Goal: Communication & Community: Answer question/provide support

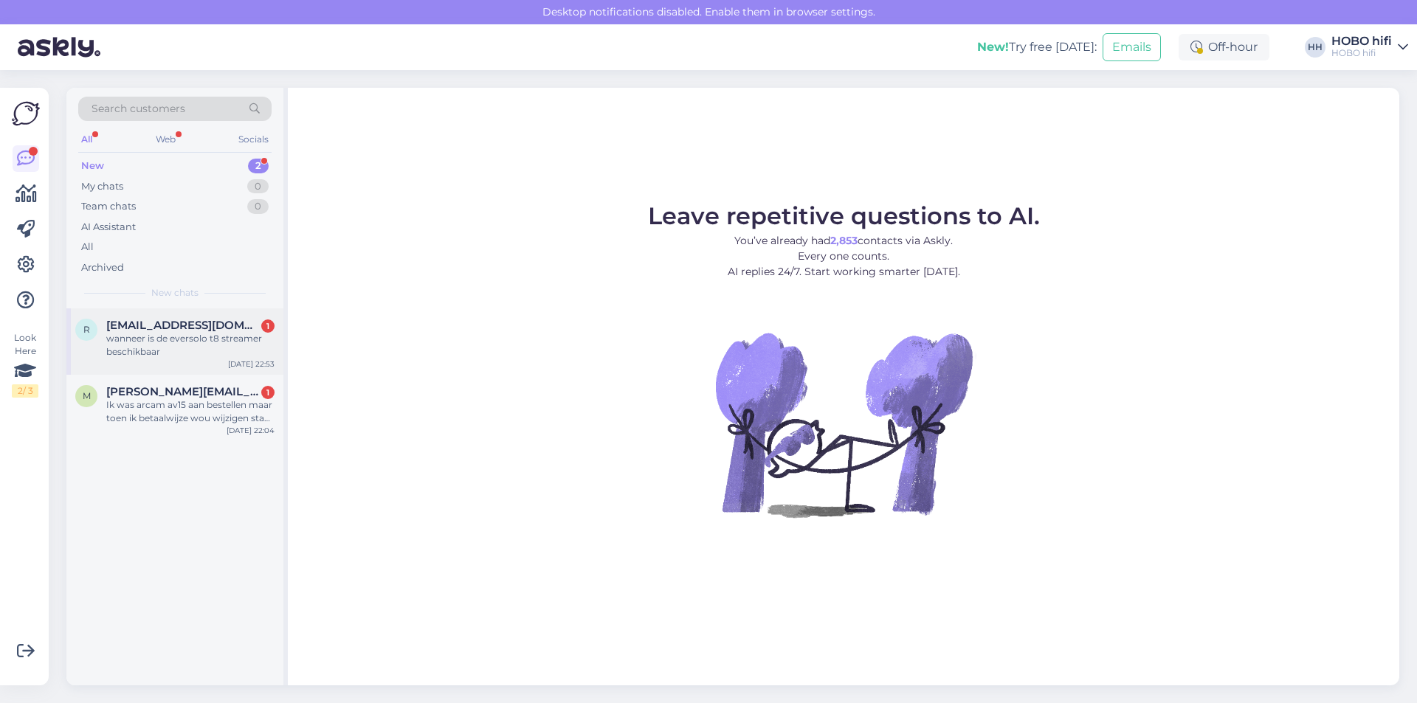
click at [231, 334] on div "wanneer is de eversolo t8 streamer beschikbaar" at bounding box center [190, 345] width 168 height 27
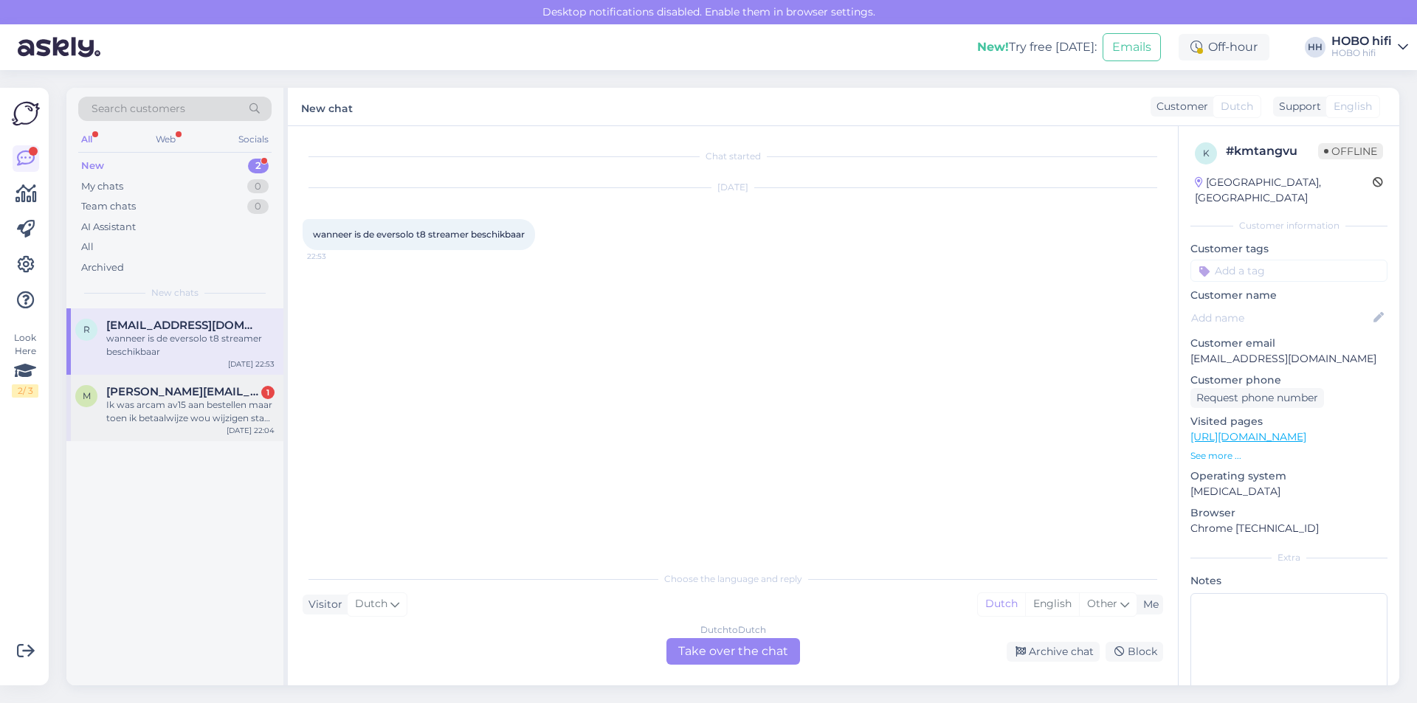
click at [182, 404] on div "Ik was arcam av15 aan bestellen maar toen ik betaalwijze wou wijzigen staat er …" at bounding box center [190, 412] width 168 height 27
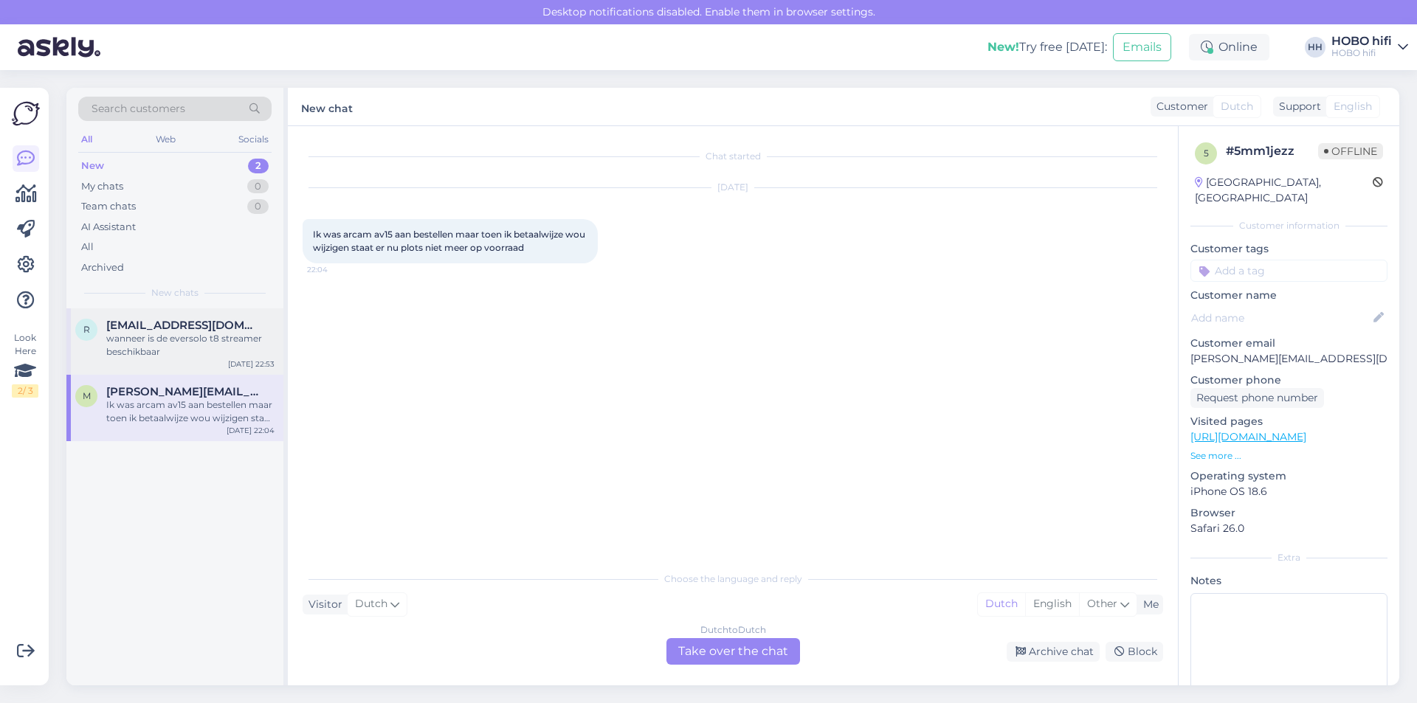
click at [156, 335] on div "wanneer is de eversolo t8 streamer beschikbaar" at bounding box center [190, 345] width 168 height 27
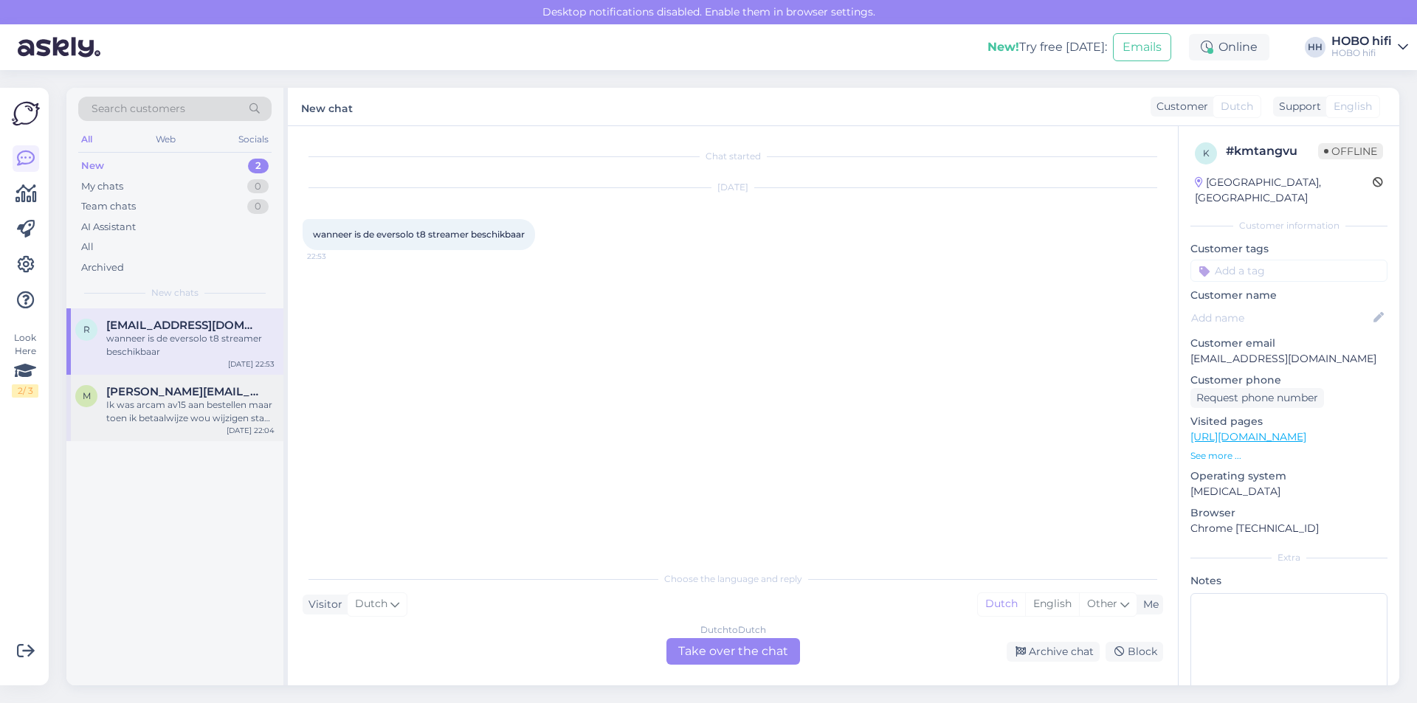
click at [156, 393] on span "[PERSON_NAME][EMAIL_ADDRESS][DOMAIN_NAME]" at bounding box center [183, 391] width 154 height 13
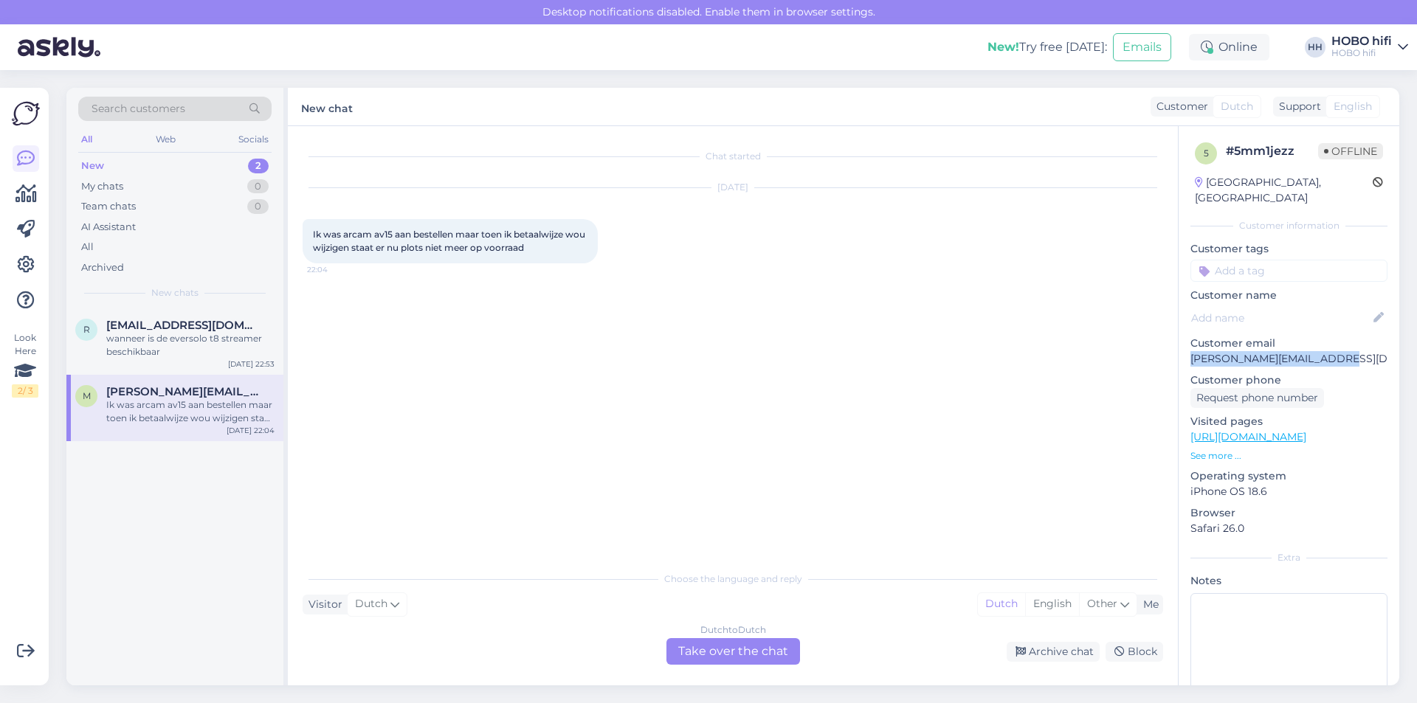
drag, startPoint x: 1347, startPoint y: 339, endPoint x: 1189, endPoint y: 349, distance: 158.3
click at [1189, 349] on div "5 # 5mm1jezz Offline [GEOGRAPHIC_DATA], [GEOGRAPHIC_DATA] Customer information …" at bounding box center [1289, 437] width 221 height 622
copy p "[PERSON_NAME][EMAIL_ADDRESS][DOMAIN_NAME]"
click at [770, 644] on div "Dutch to Dutch Take over the chat" at bounding box center [734, 651] width 134 height 27
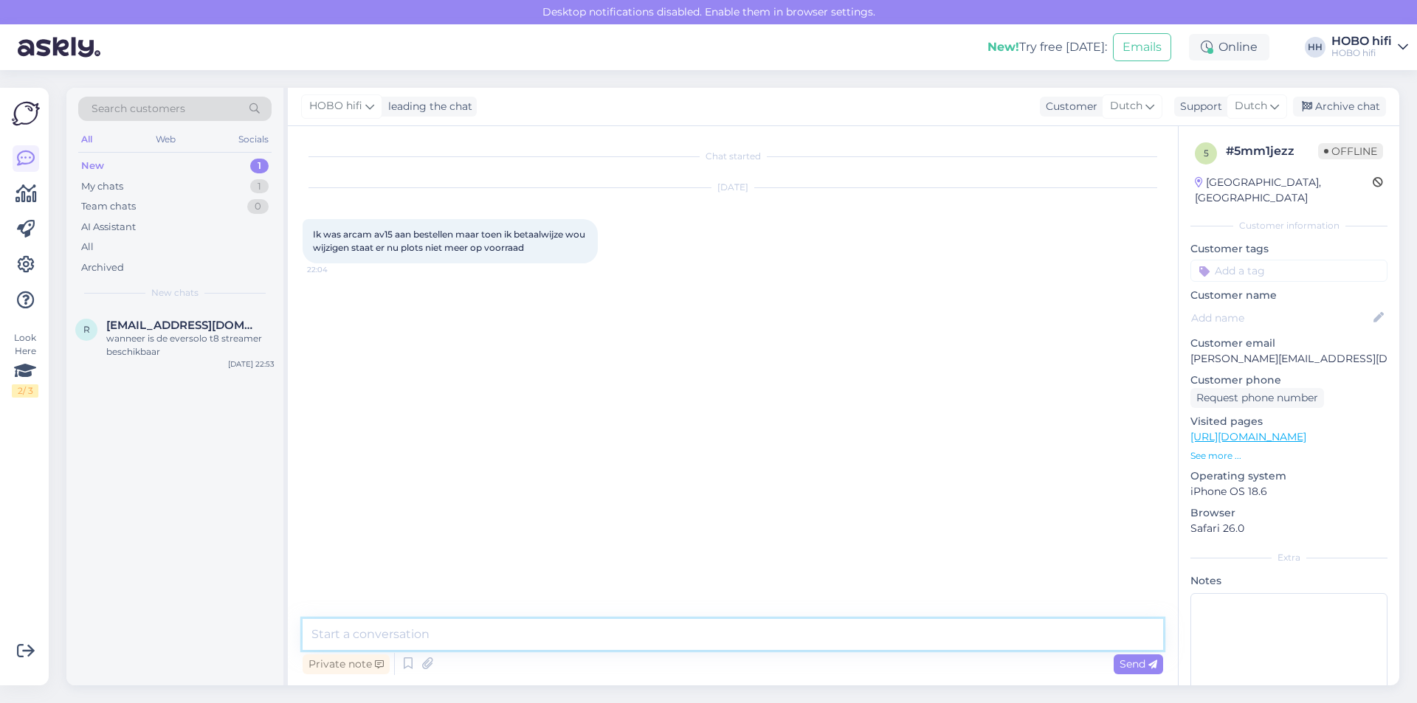
click at [436, 636] on textarea at bounding box center [733, 634] width 861 height 31
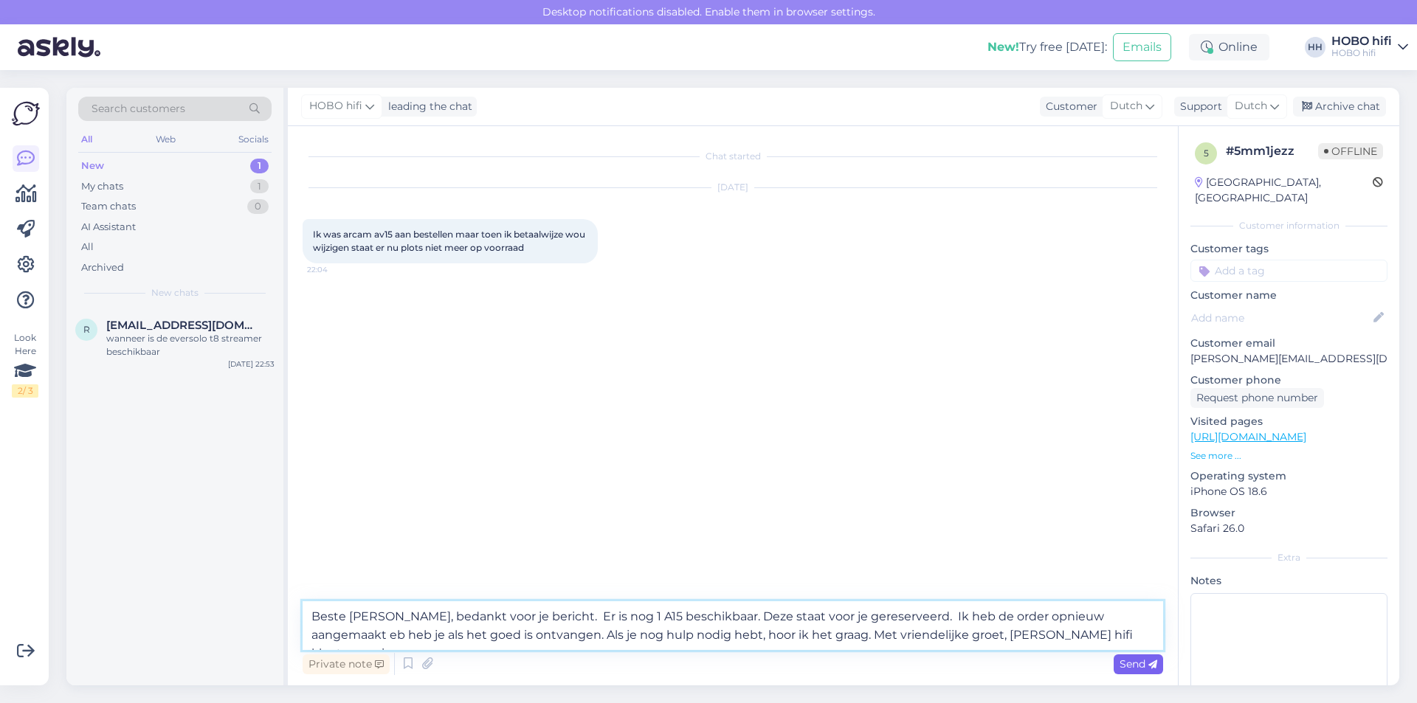
type textarea "Beste [PERSON_NAME], bedankt voor je bericht. Er is nog 1 A15 beschikbaar. Deze…"
click at [1133, 658] on span "Send" at bounding box center [1139, 664] width 38 height 13
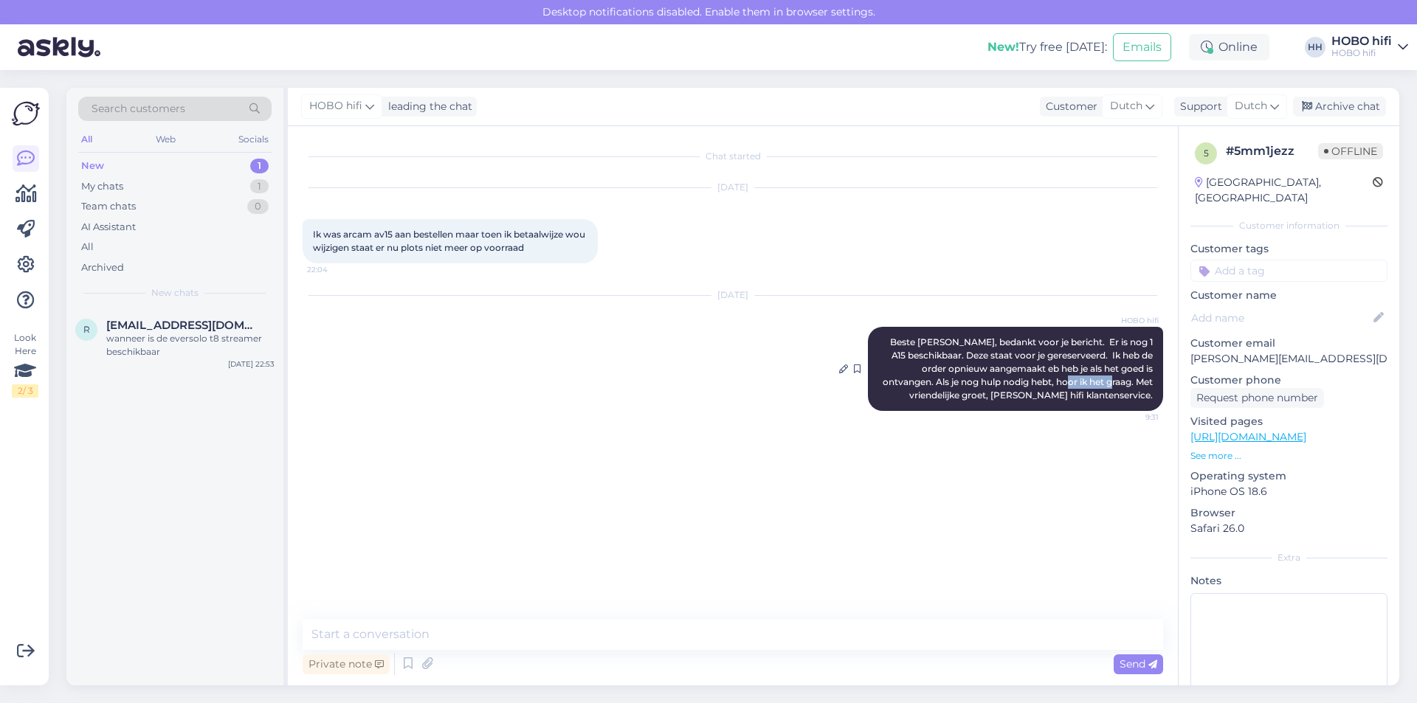
drag, startPoint x: 1084, startPoint y: 384, endPoint x: 1036, endPoint y: 382, distance: 48.0
click at [1037, 382] on span "Beste [PERSON_NAME], bedankt voor je bericht. Er is nog 1 A15 beschikbaar. Deze…" at bounding box center [1019, 369] width 272 height 64
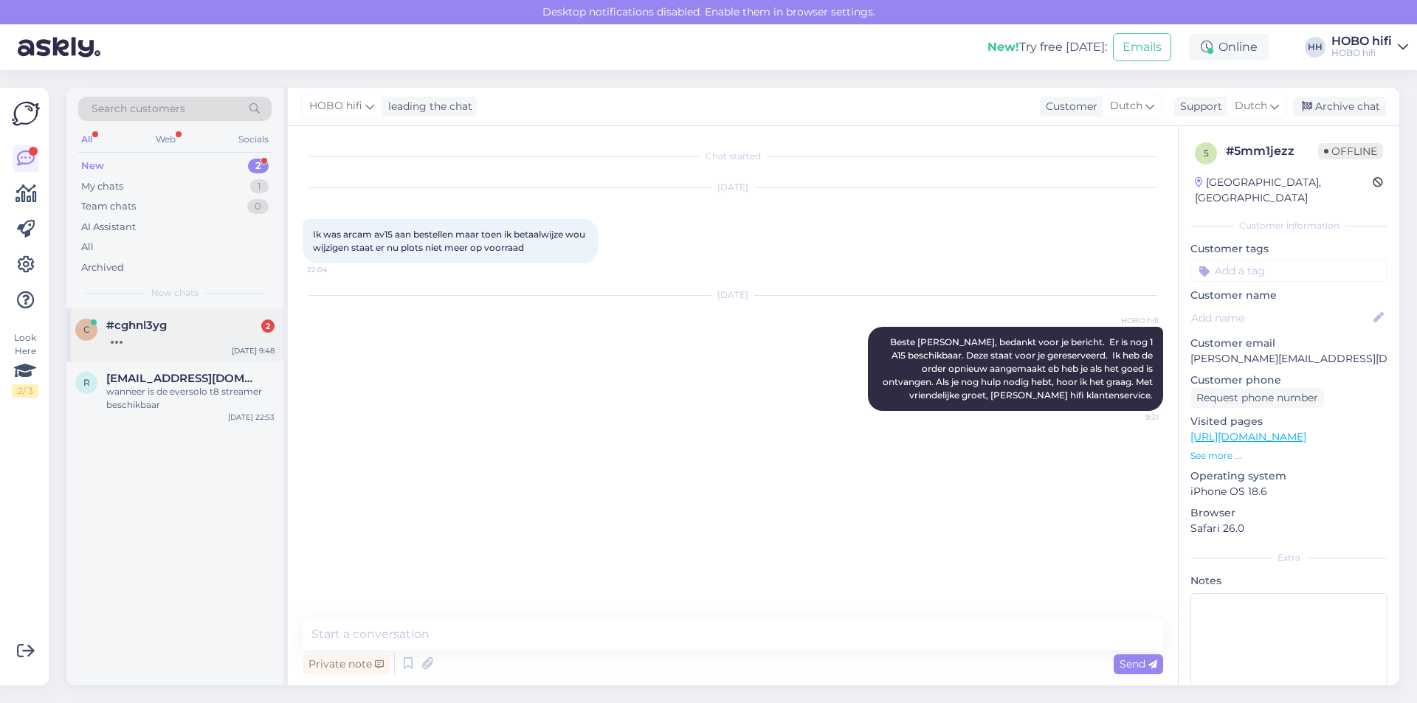
click at [137, 348] on div "c #cghnl3yg [DATE] 9:48" at bounding box center [174, 335] width 217 height 53
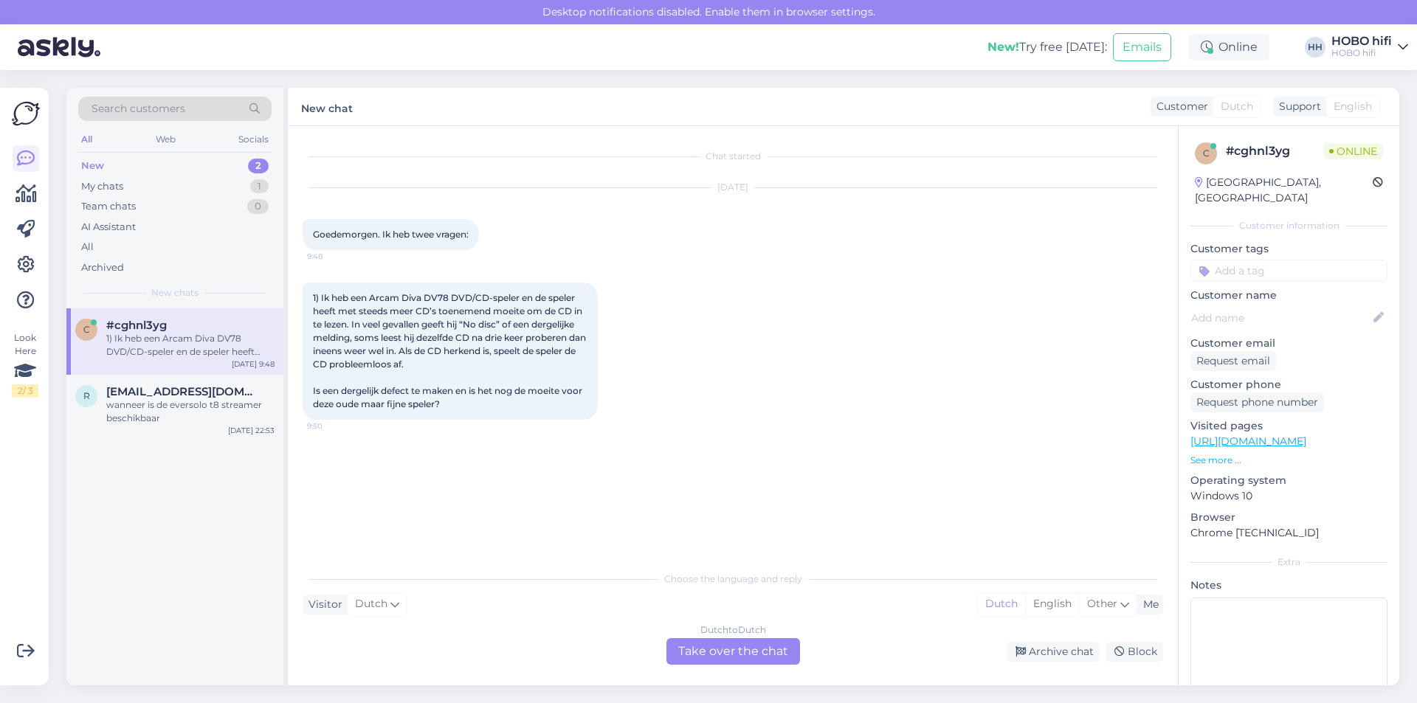
click at [749, 653] on div "Dutch to Dutch Take over the chat" at bounding box center [734, 651] width 134 height 27
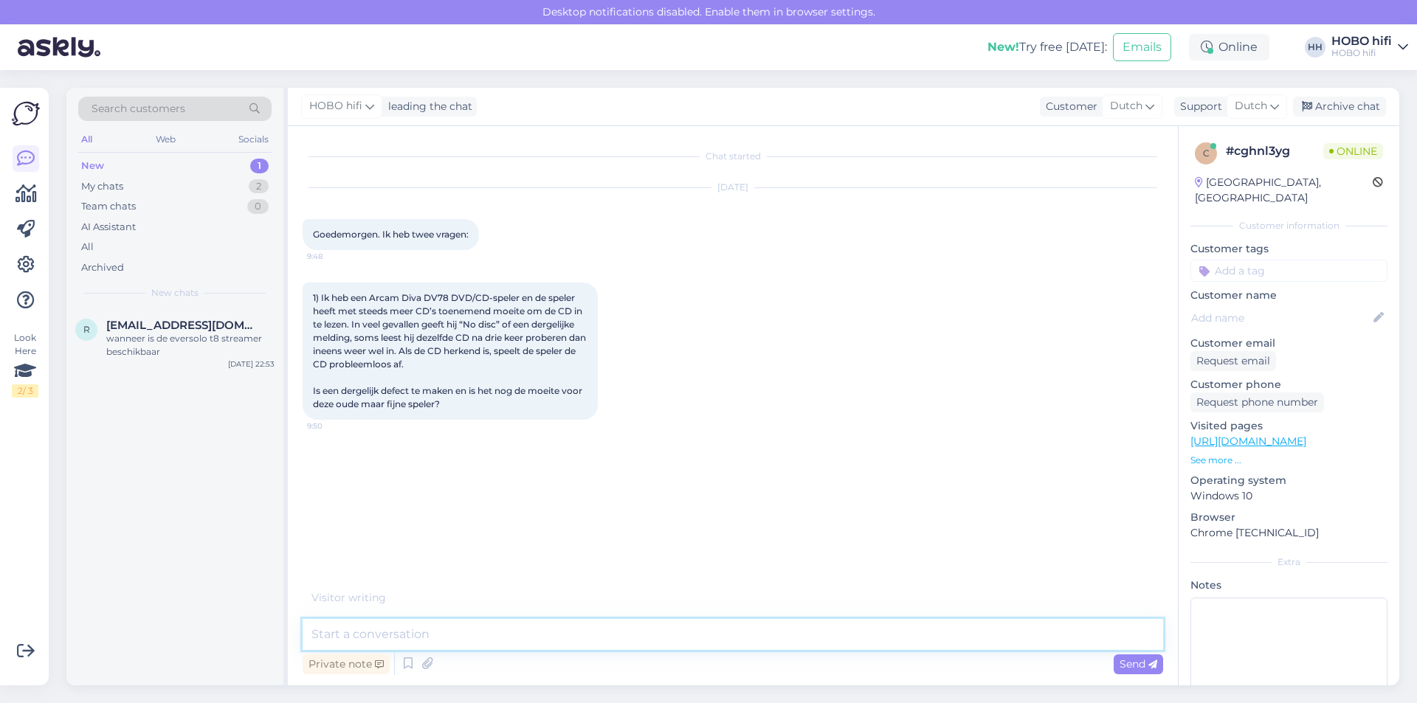
click at [456, 638] on textarea at bounding box center [733, 634] width 861 height 31
type textarea "Goedemorgen, bedankt voor je bericht"
click at [1120, 666] on span "Send" at bounding box center [1139, 664] width 38 height 13
click at [441, 633] on textarea at bounding box center [733, 634] width 861 height 31
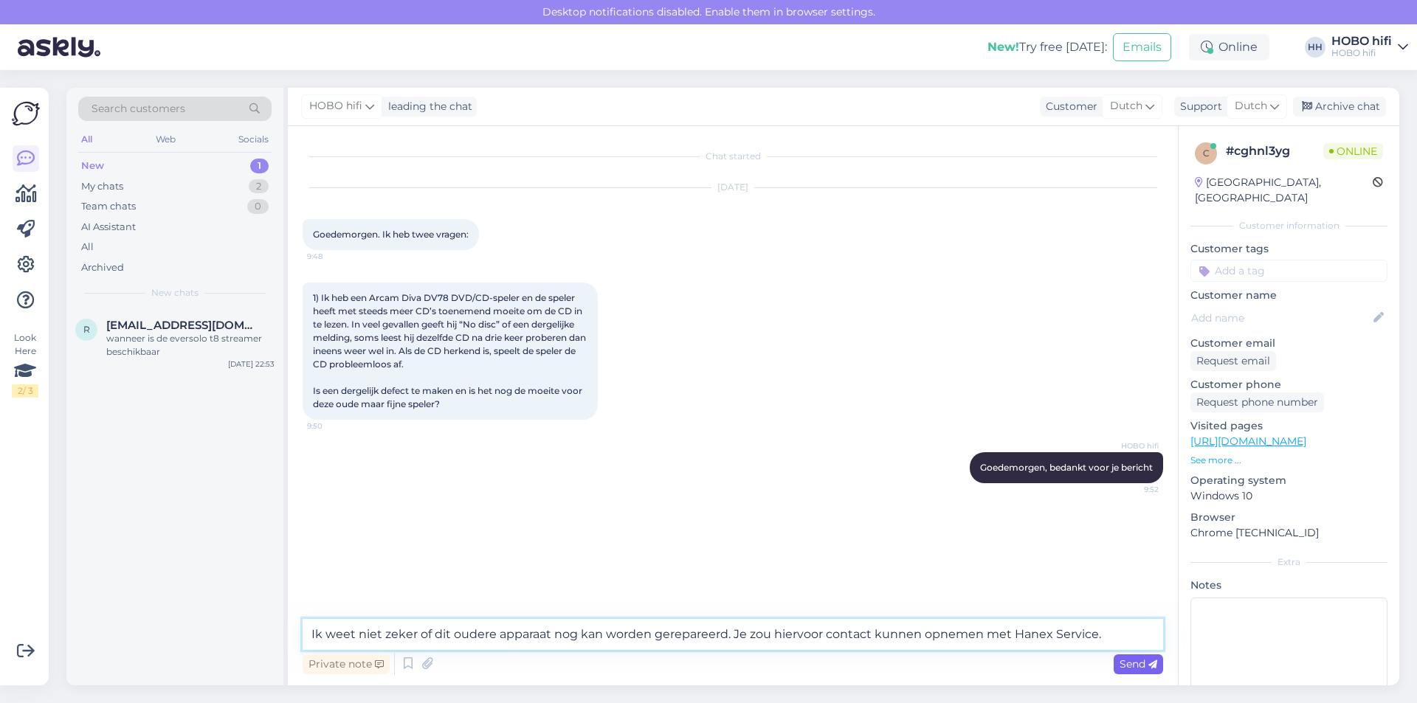
type textarea "Ik weet niet zeker of dit oudere apparaat nog kan worden gerepareerd. Je zou hi…"
click at [1143, 664] on span "Send" at bounding box center [1139, 664] width 38 height 13
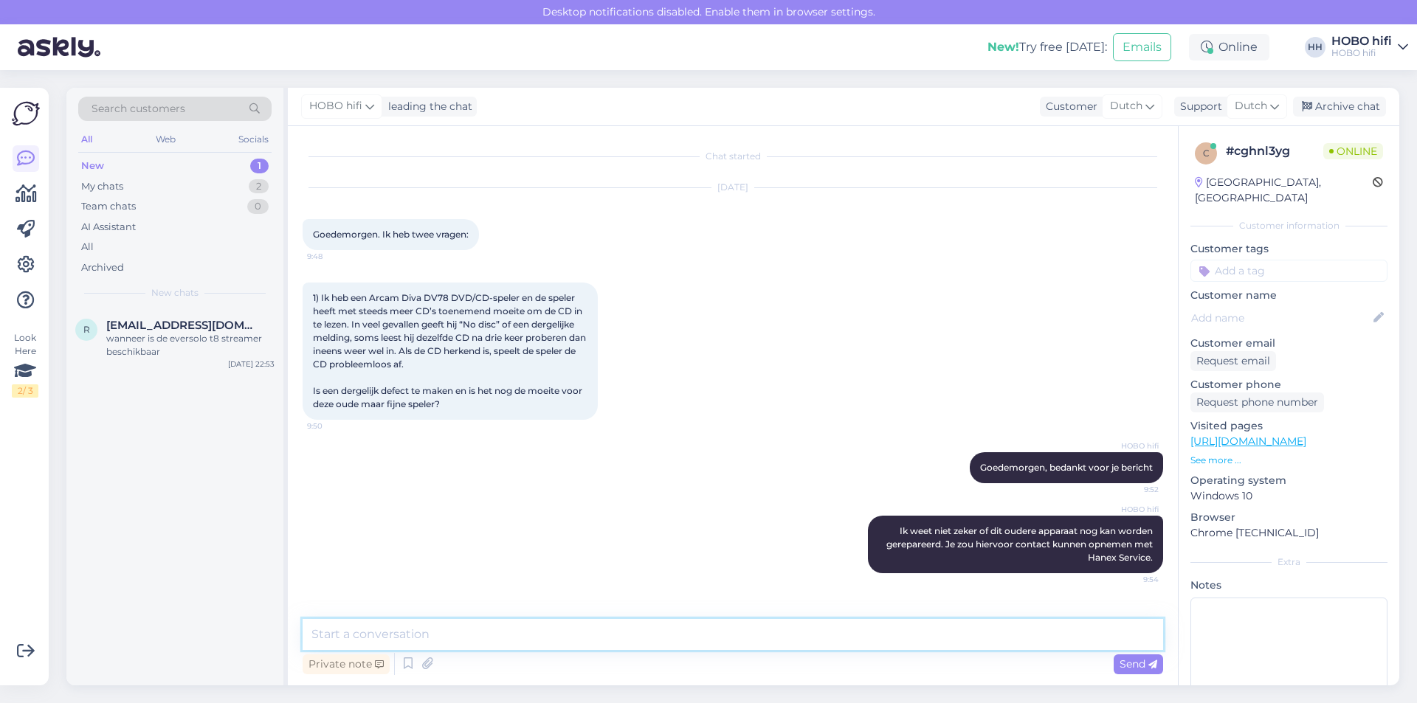
paste textarea "[URL][DOMAIN_NAME]"
type textarea "[URL][DOMAIN_NAME]"
click at [1133, 664] on span "Send" at bounding box center [1139, 664] width 38 height 13
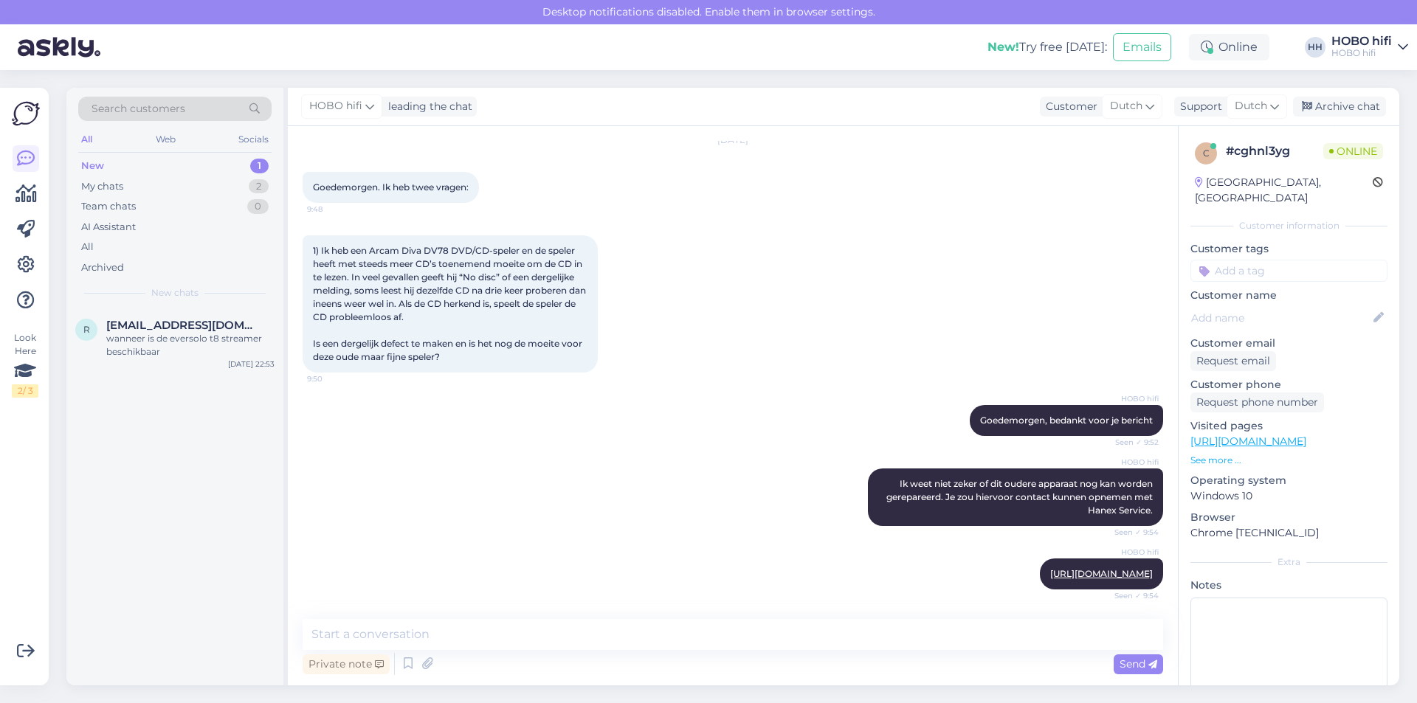
scroll to position [177, 0]
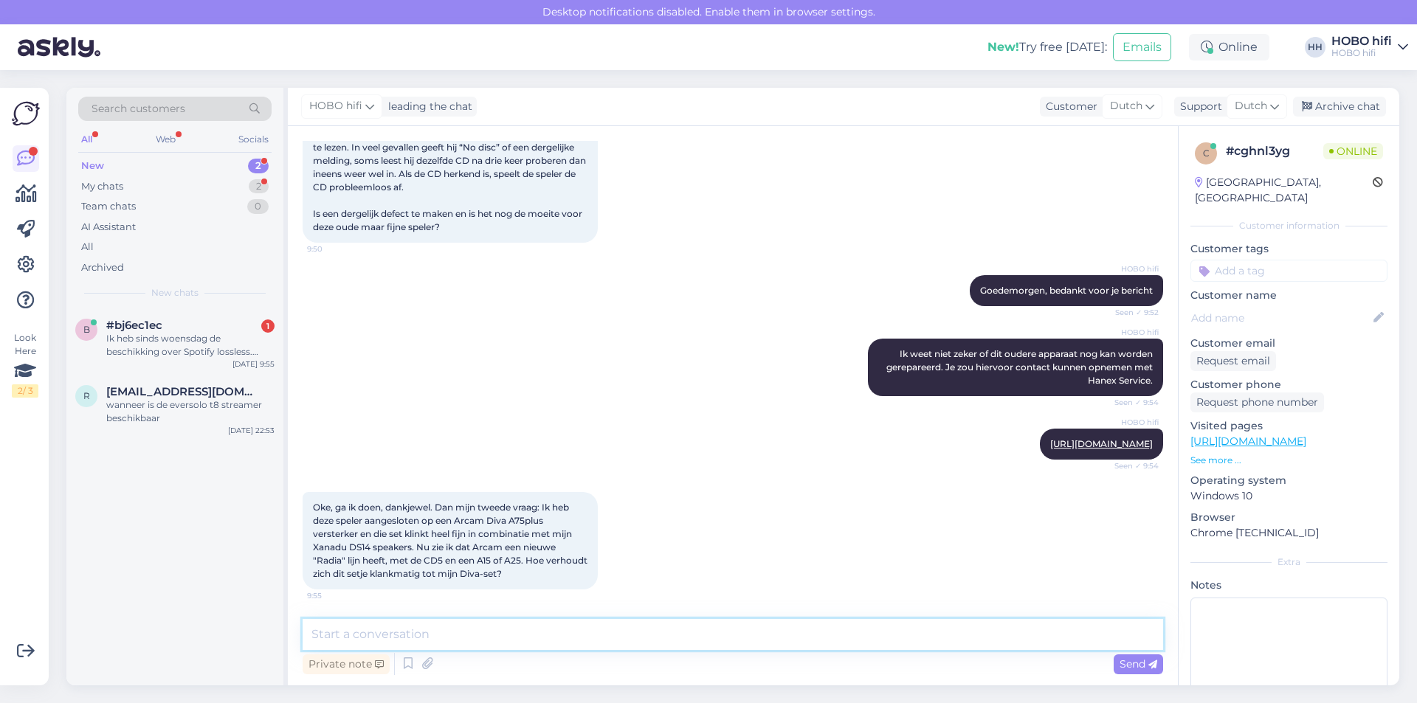
click at [441, 641] on textarea at bounding box center [733, 634] width 861 height 31
click at [532, 637] on textarea "De nieuwe lijn heeft een dynamische karakter" at bounding box center [733, 634] width 861 height 31
click at [635, 641] on textarea "De nieuwe lijn heeft een dynamischer karakter" at bounding box center [733, 634] width 861 height 31
click at [754, 638] on textarea "De nieuwe lijn heeft een dynamischer karakter dan de oudere generatie. het zal …" at bounding box center [733, 634] width 861 height 31
click at [900, 637] on textarea "De nieuwe lijn heeft een dynamischer karakter dan de oudere generatie. Het zal …" at bounding box center [733, 634] width 861 height 31
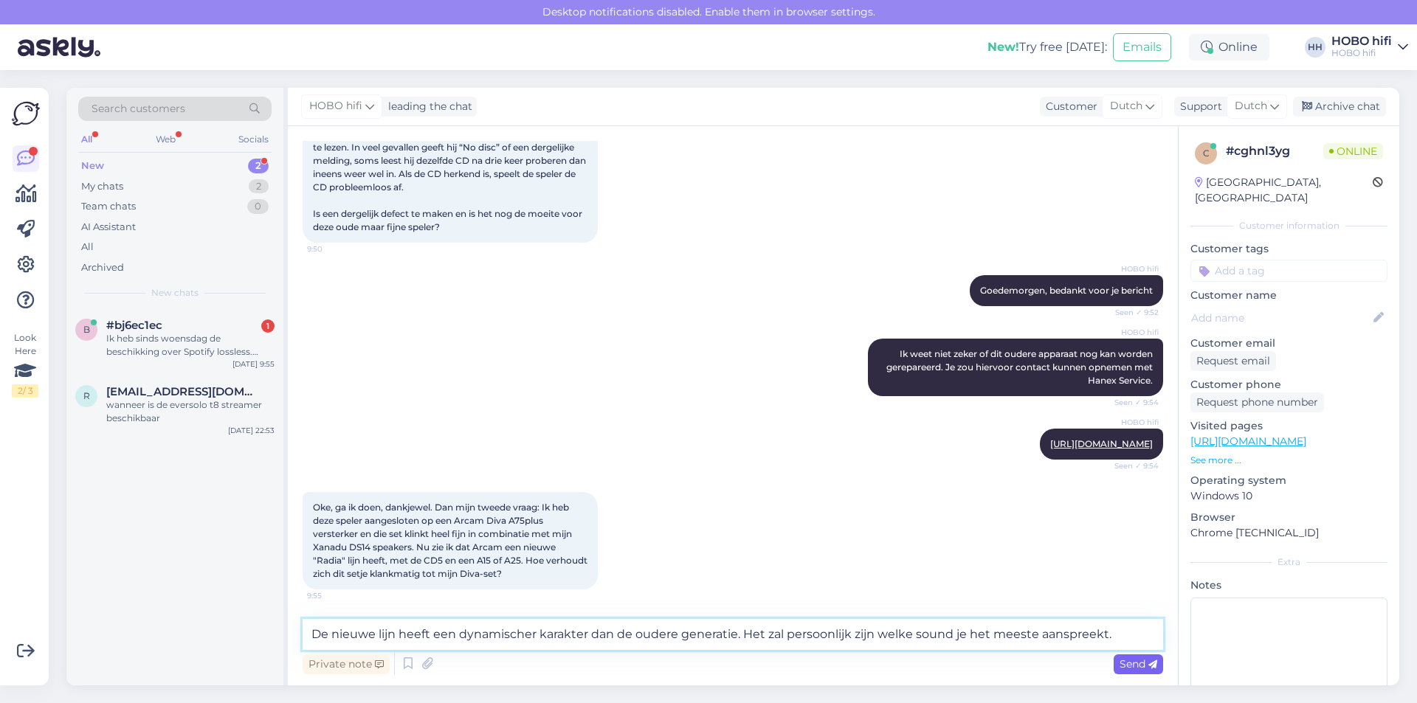
type textarea "De nieuwe lijn heeft een dynamischer karakter dan de oudere generatie. Het zal …"
click at [1134, 658] on span "Send" at bounding box center [1139, 664] width 38 height 13
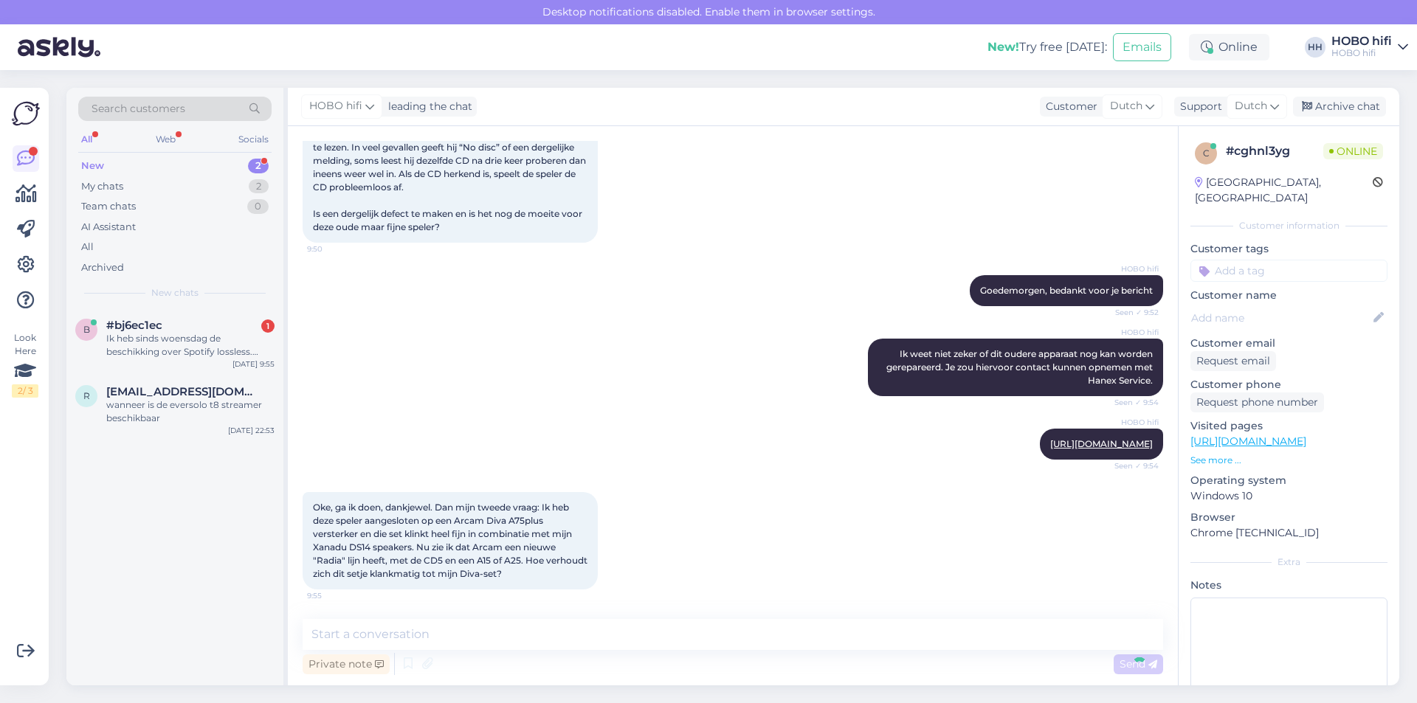
scroll to position [267, 0]
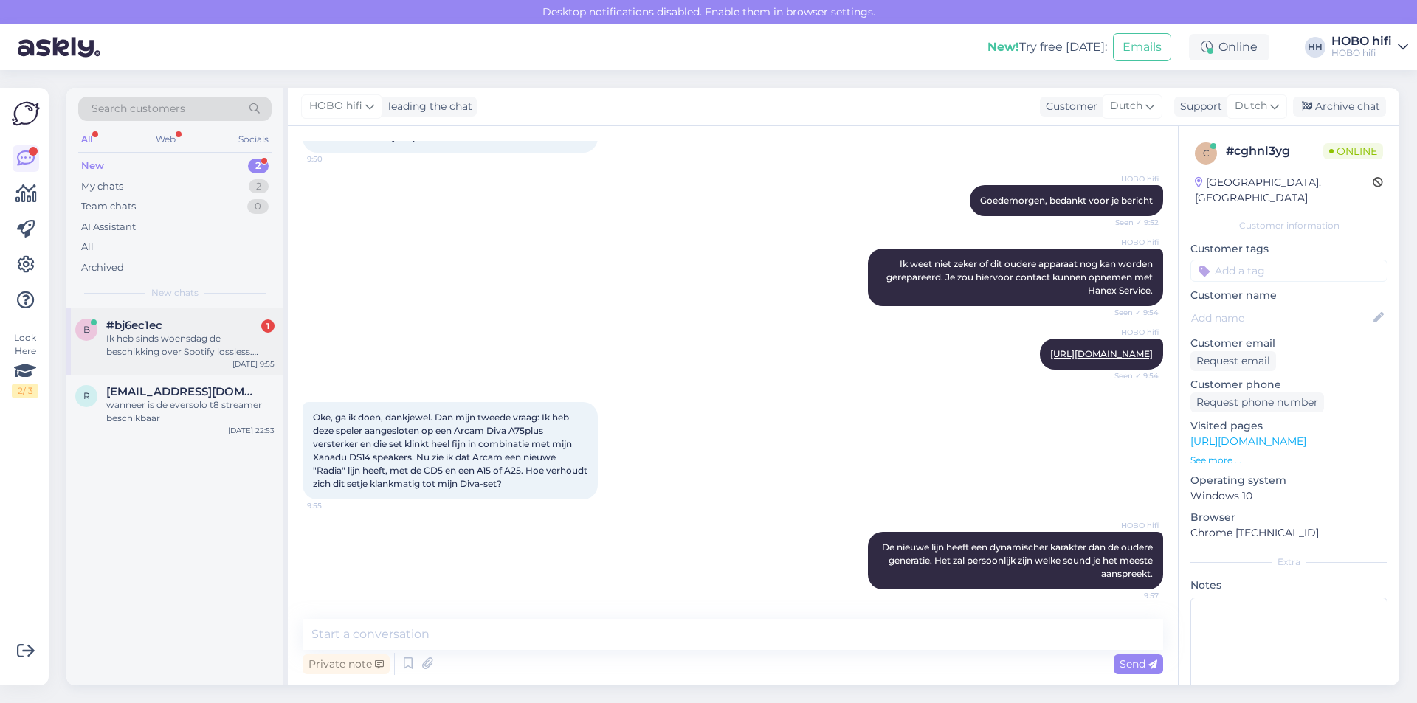
click at [206, 351] on div "Ik heb sinds woensdag de beschikking over Spotify lossless. Vervolgens dit gepr…" at bounding box center [190, 345] width 168 height 27
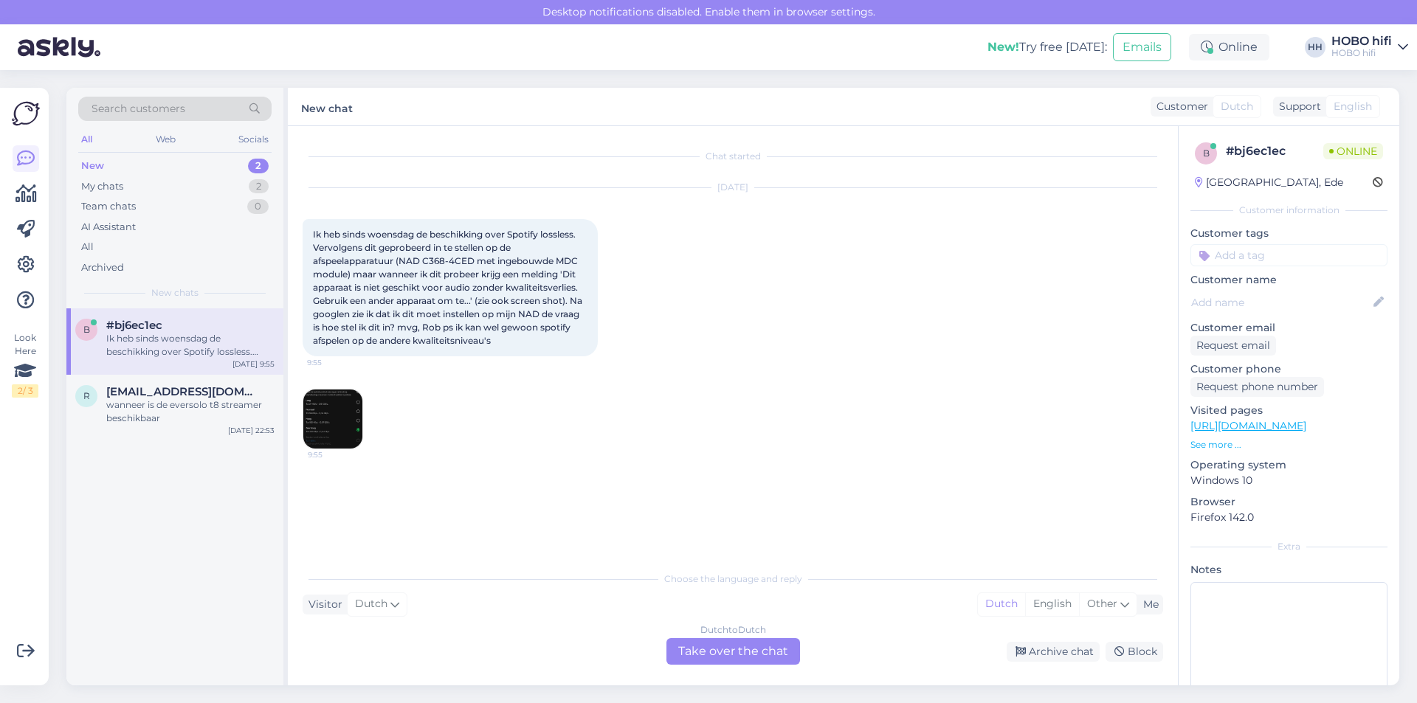
scroll to position [0, 0]
click at [705, 652] on div "Dutch to Dutch Take over the chat" at bounding box center [734, 651] width 134 height 27
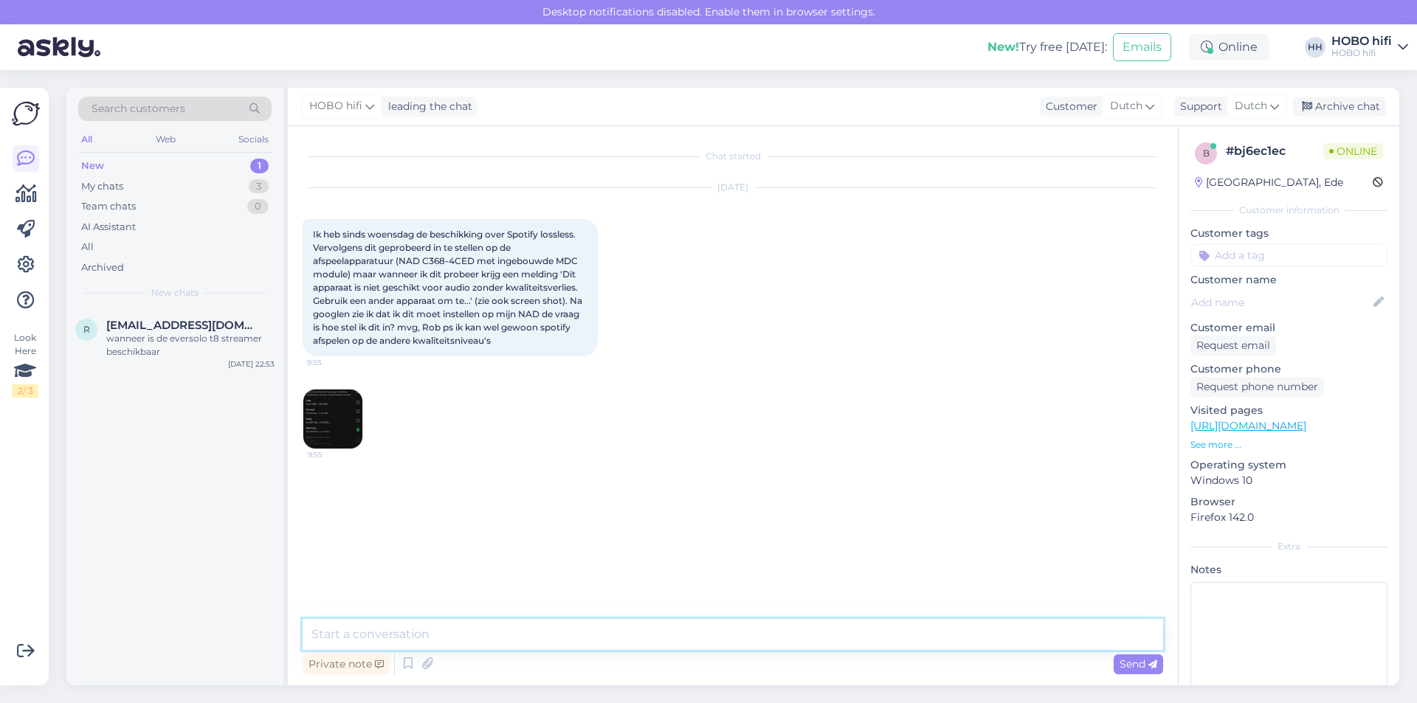
click at [457, 637] on textarea at bounding box center [733, 634] width 861 height 31
click at [314, 435] on img at bounding box center [332, 419] width 59 height 59
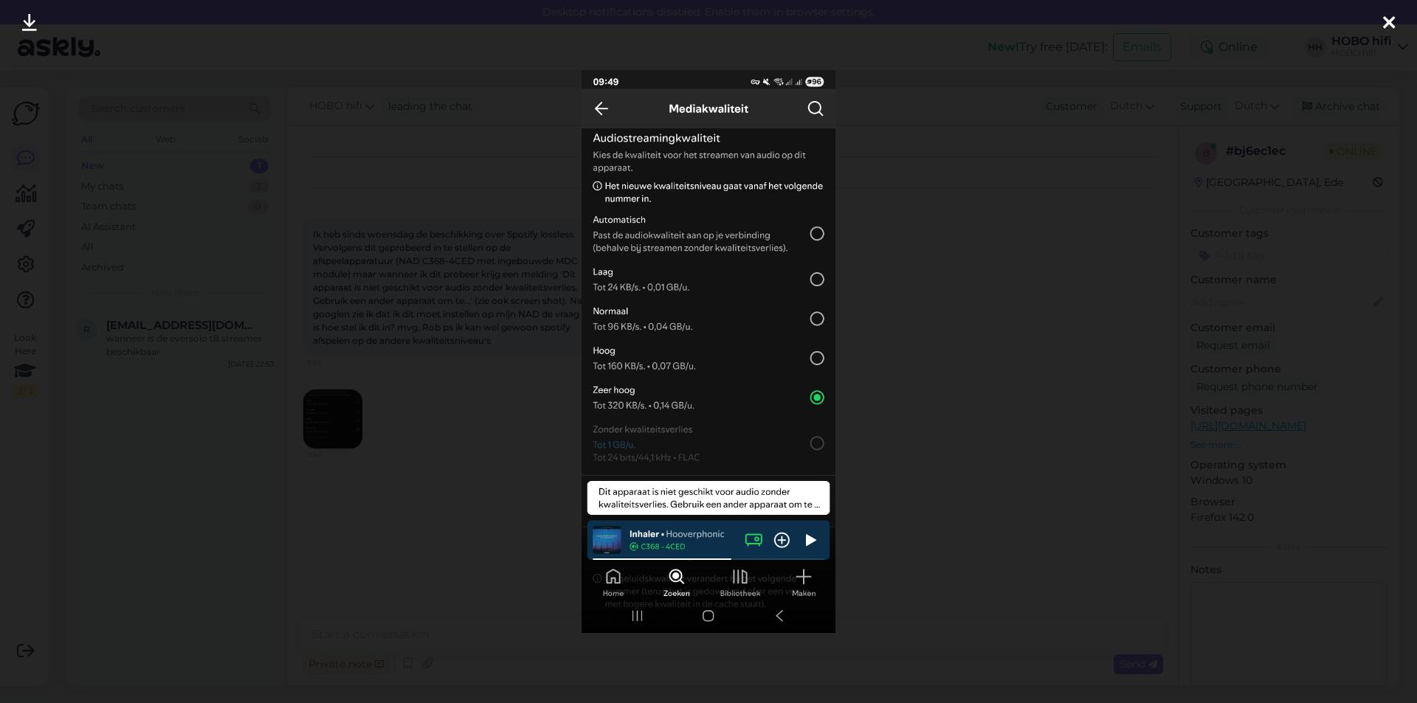
click at [1385, 17] on icon at bounding box center [1389, 23] width 12 height 19
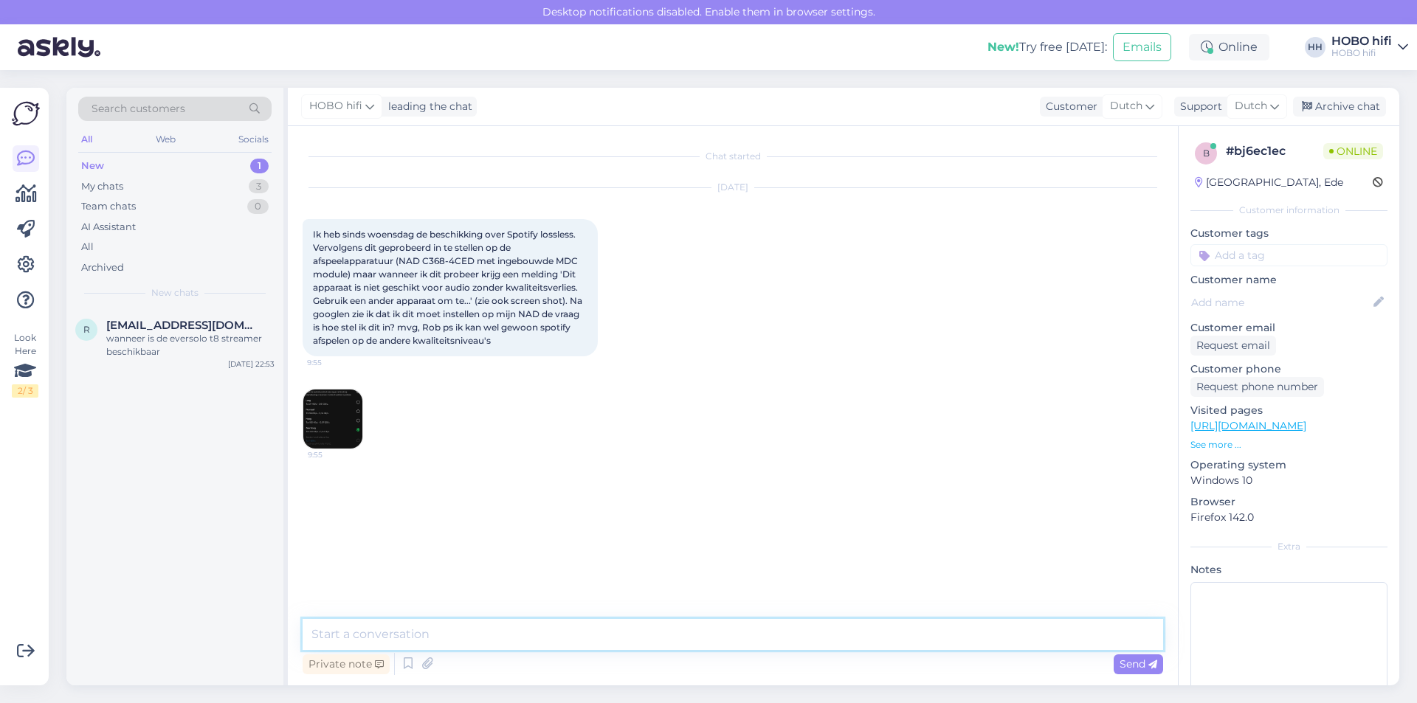
click at [473, 629] on textarea at bounding box center [733, 634] width 861 height 31
type textarea "Goedemorgen, dat zou ik even moeten uitzoeken. Hoe kan ik je het beste bereiken?"
click at [1118, 664] on div "Send" at bounding box center [1138, 665] width 49 height 20
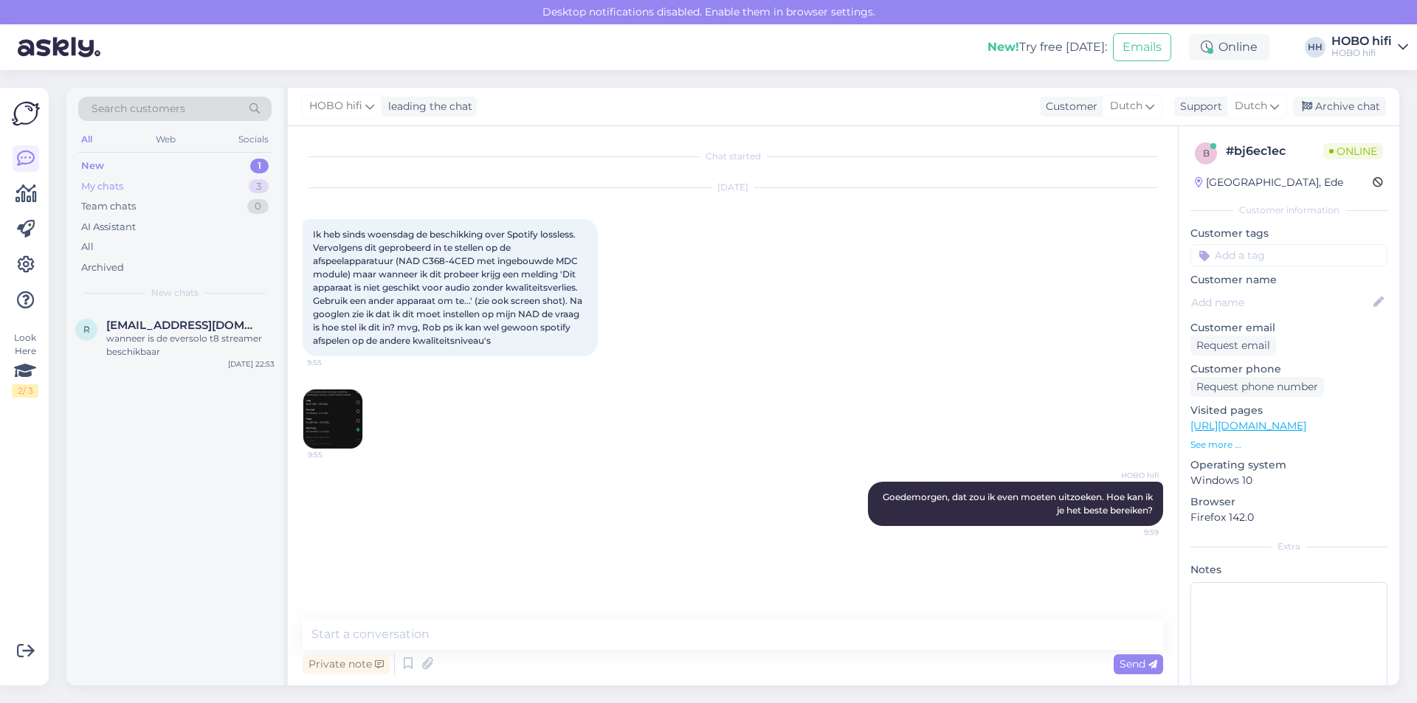
click at [107, 185] on div "My chats" at bounding box center [102, 186] width 42 height 15
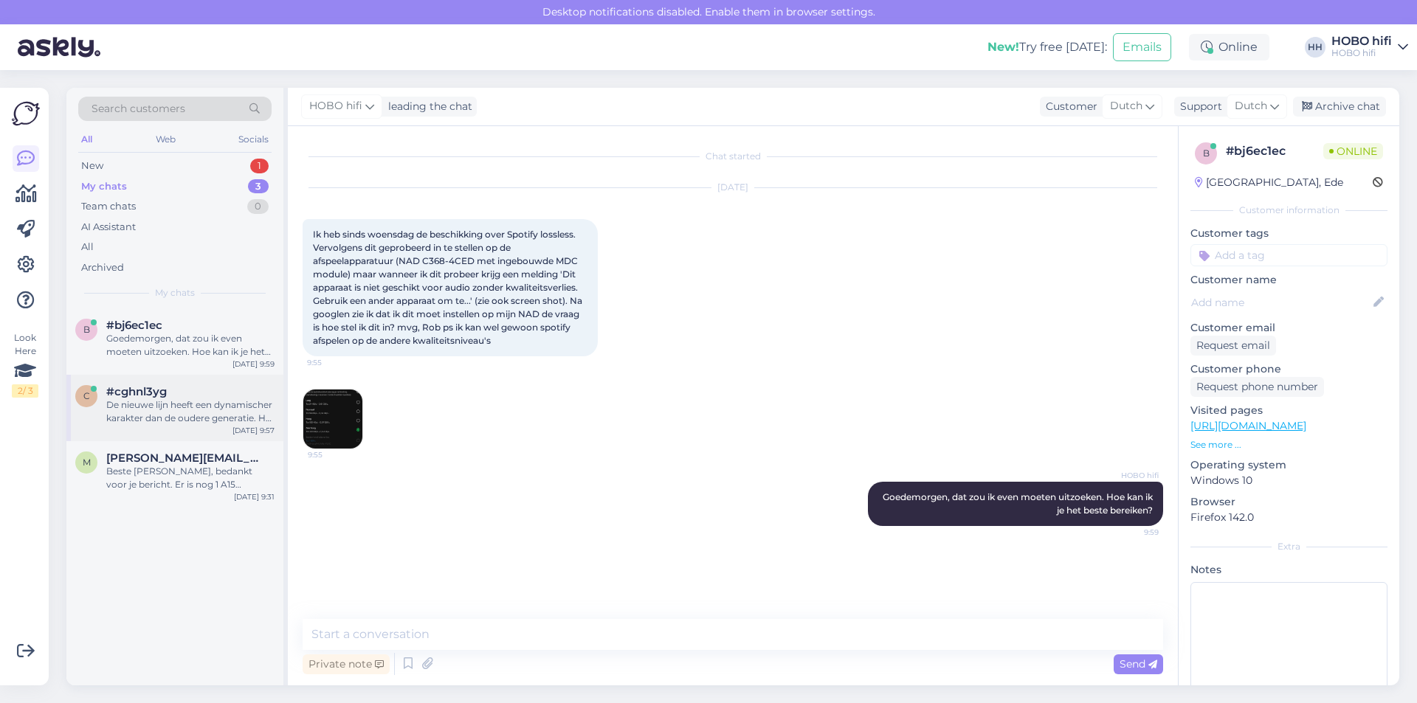
click at [117, 404] on div "De nieuwe lijn heeft een dynamischer karakter dan de oudere generatie. Het zal …" at bounding box center [190, 412] width 168 height 27
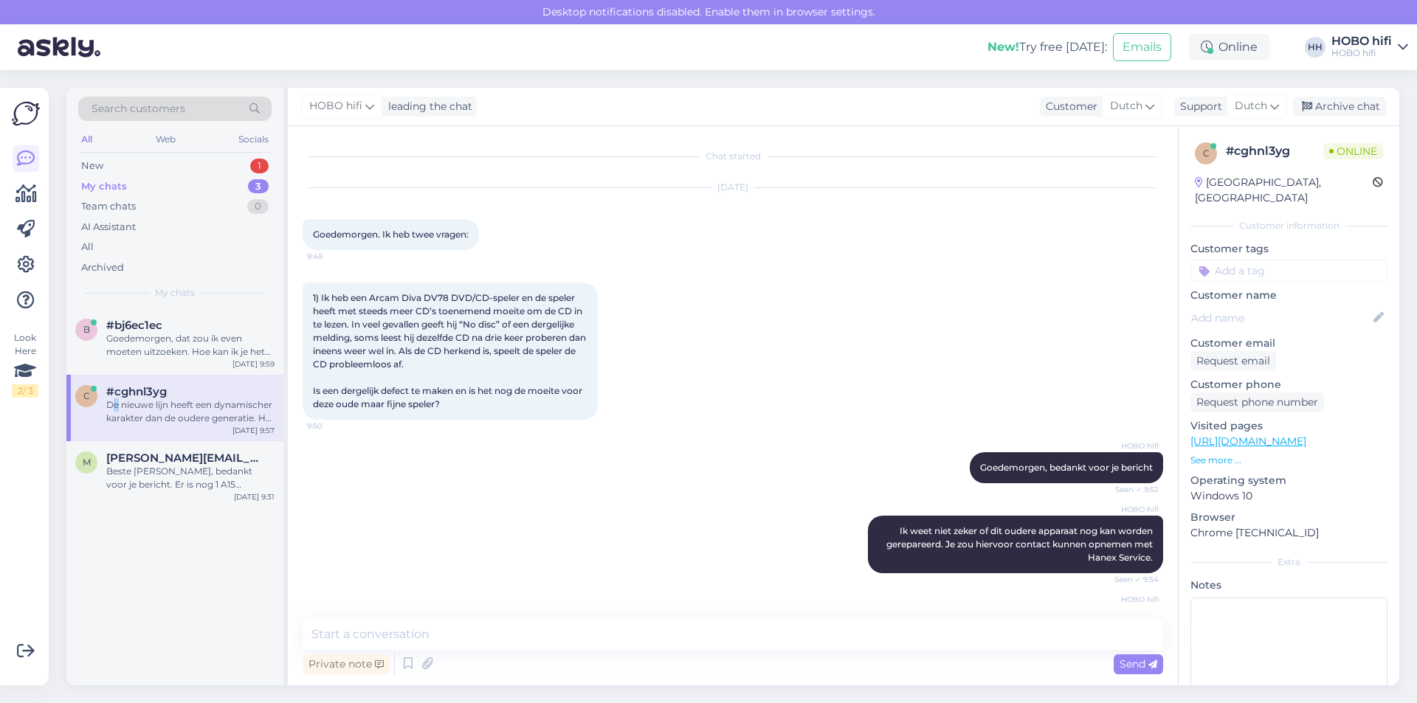
scroll to position [267, 0]
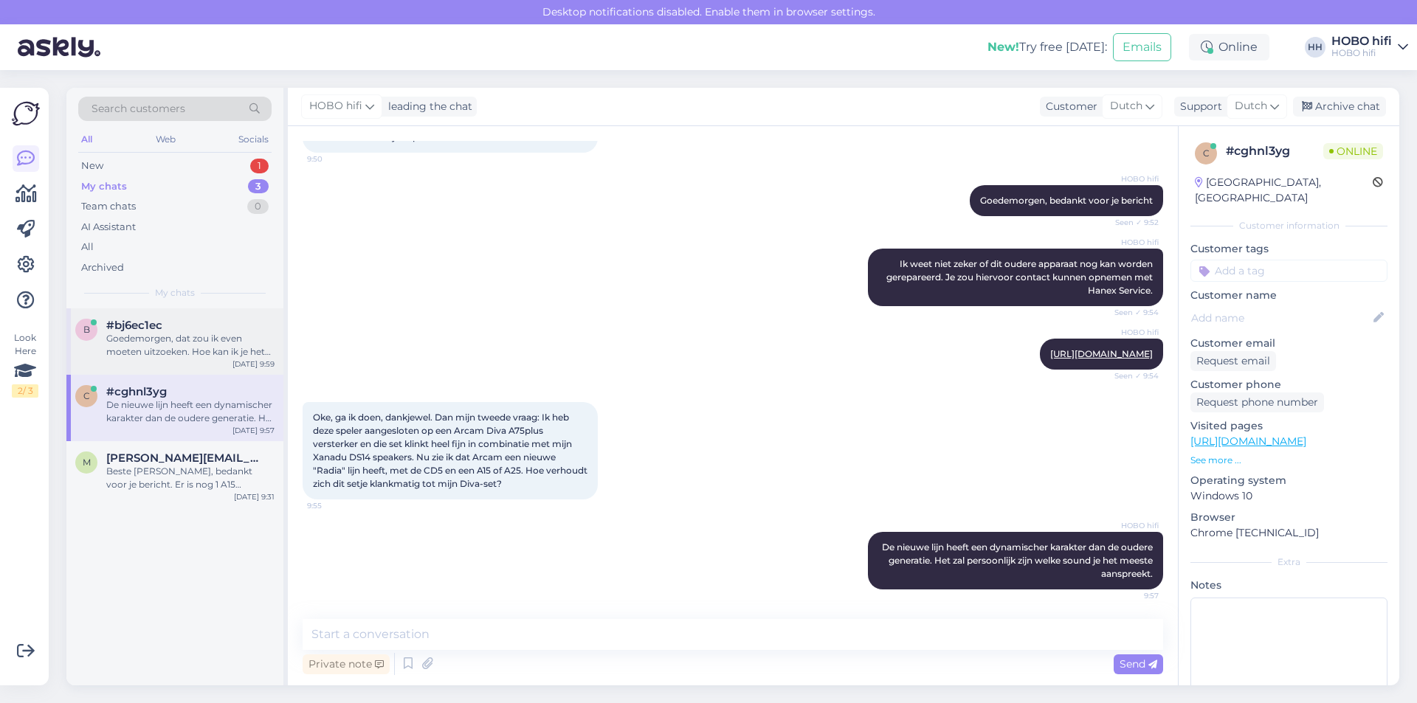
click at [130, 343] on div "Goedemorgen, dat zou ik even moeten uitzoeken. Hoe kan ik je het beste bereiken?" at bounding box center [190, 345] width 168 height 27
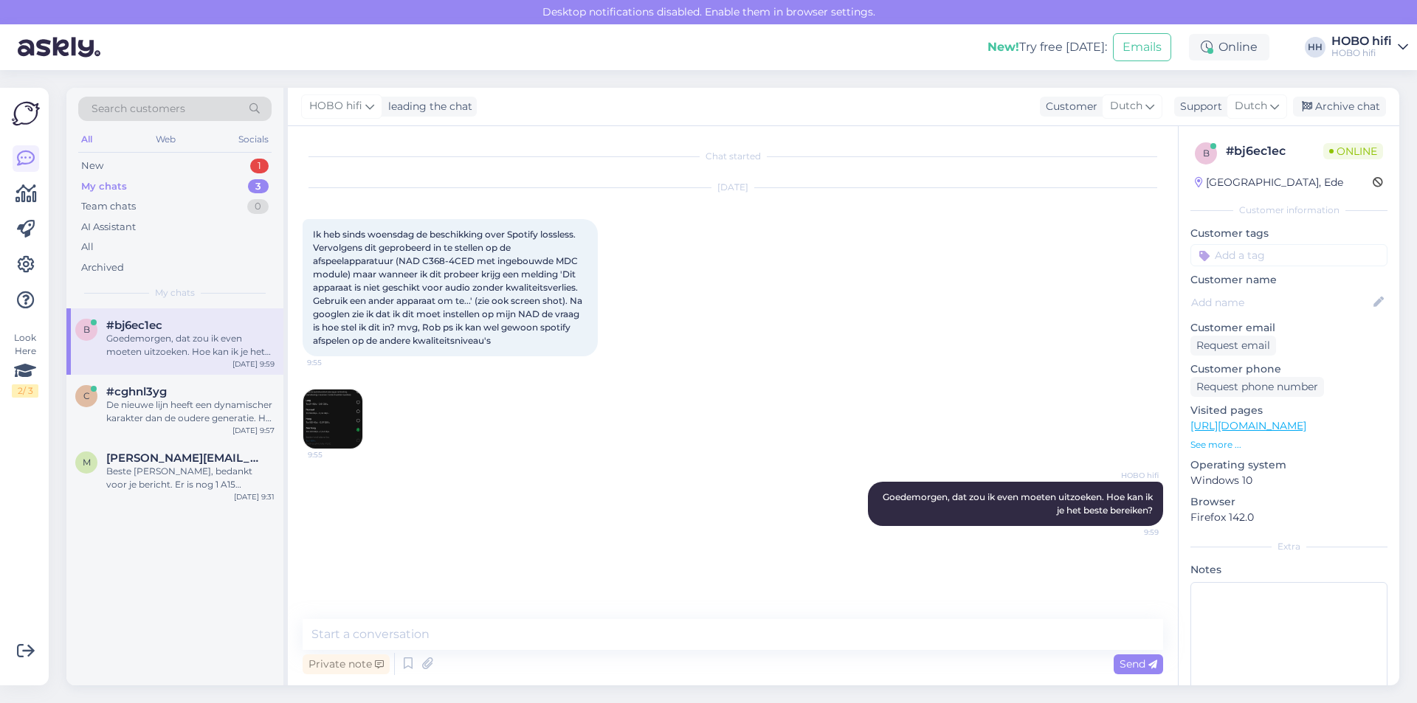
scroll to position [0, 0]
click at [108, 169] on div "New 1" at bounding box center [174, 166] width 193 height 21
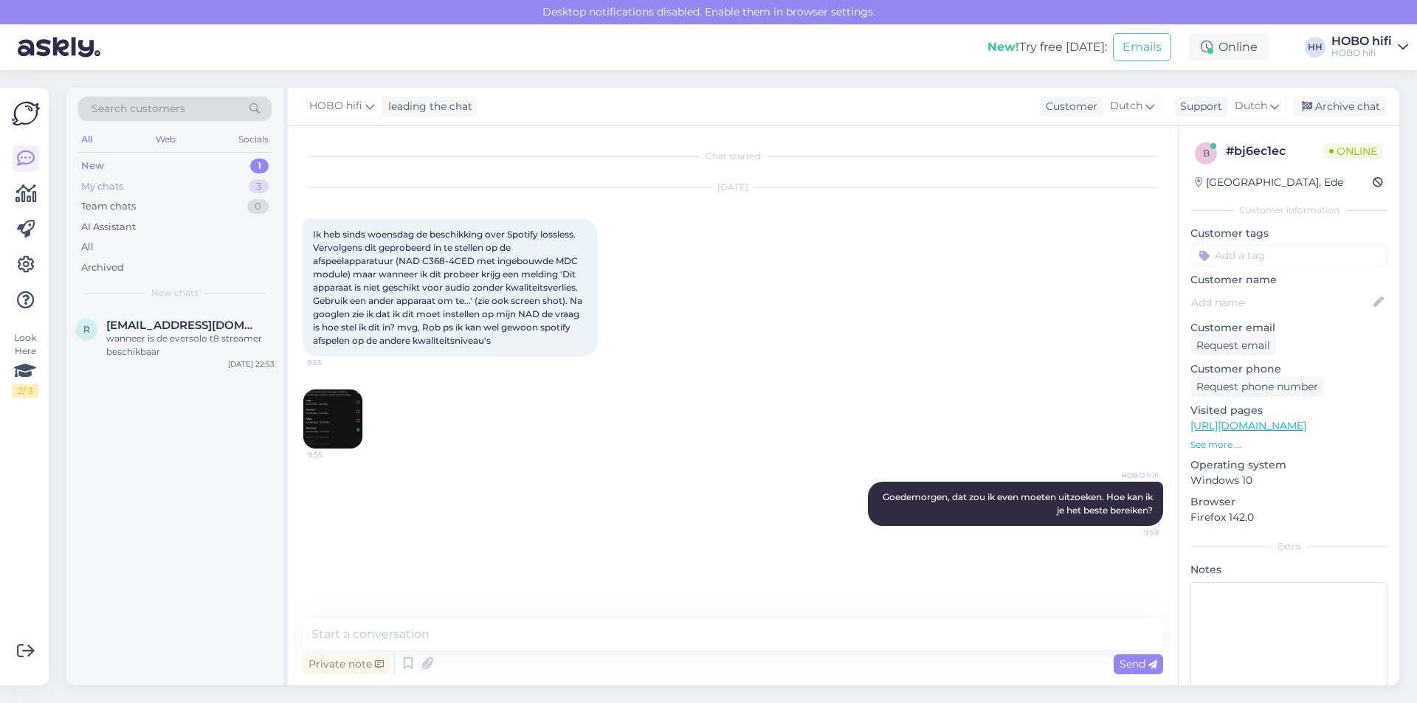
click at [83, 187] on div "My chats" at bounding box center [102, 186] width 42 height 15
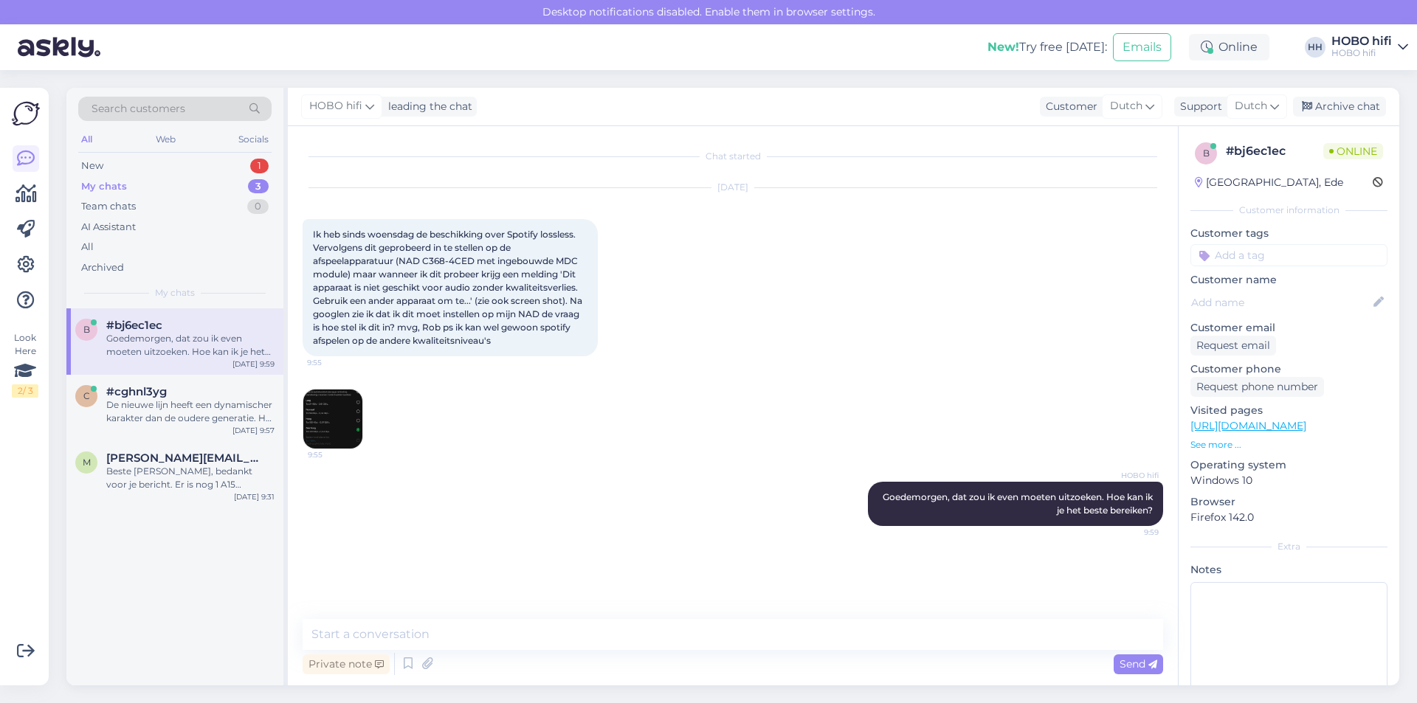
click at [120, 333] on div "Goedemorgen, dat zou ik even moeten uitzoeken. Hoe kan ik je het beste bereiken?" at bounding box center [190, 345] width 168 height 27
click at [124, 408] on div "Oke, toch maar een keer binnenspringen dus voor een luistertest. Zijn er andere…" at bounding box center [190, 412] width 168 height 27
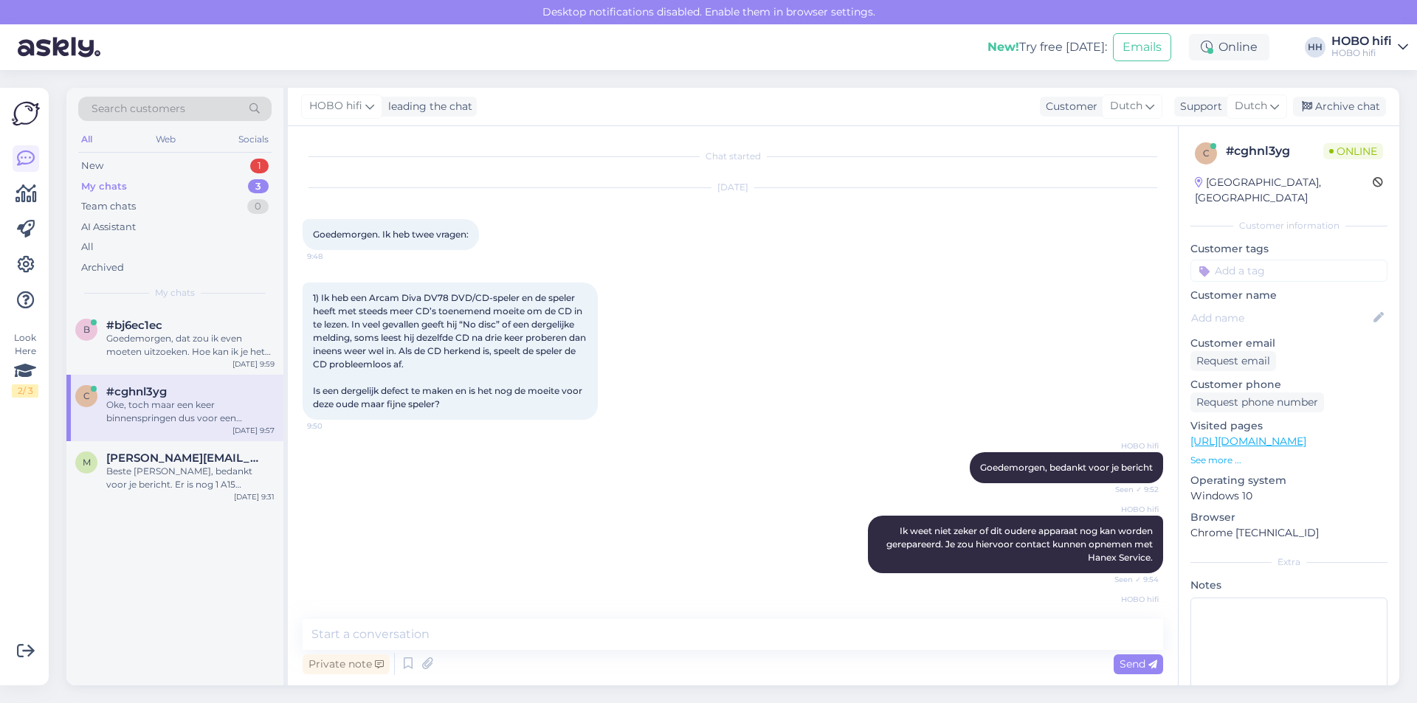
scroll to position [371, 0]
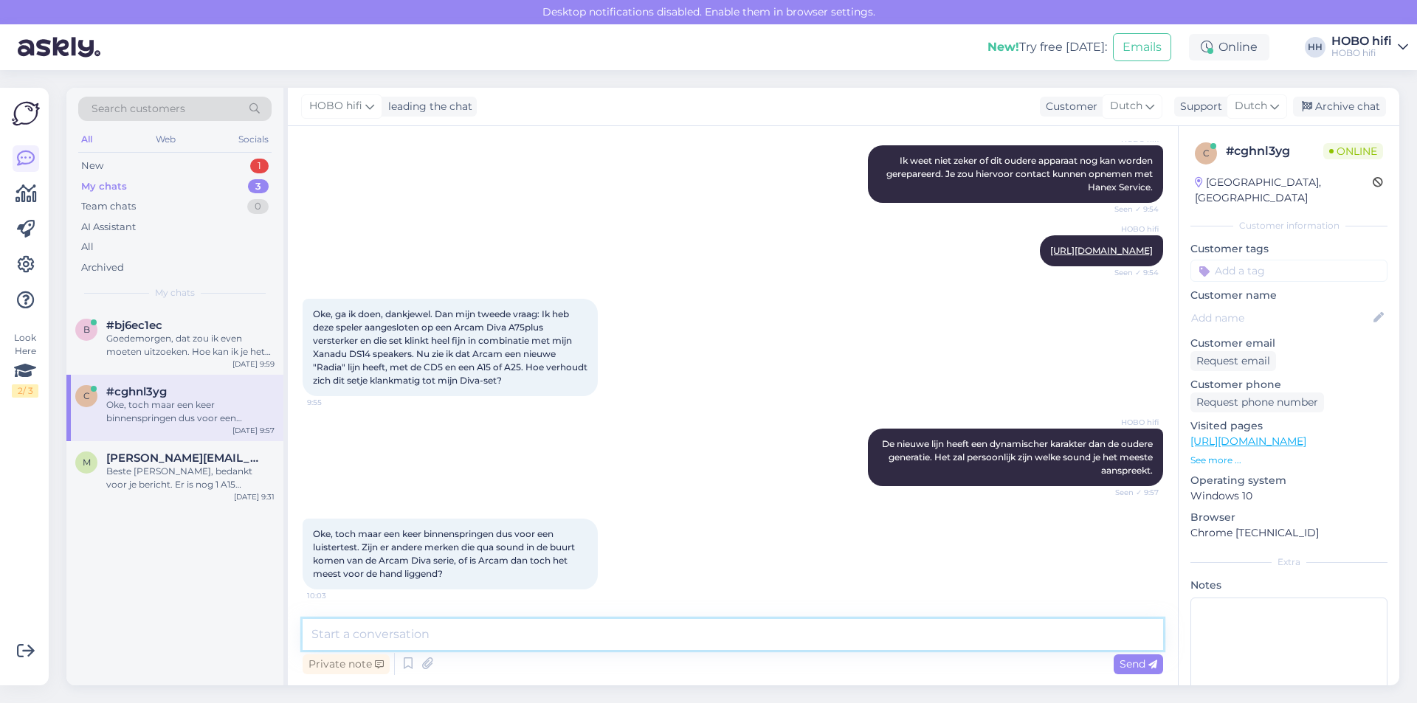
click at [464, 643] on textarea at bounding box center [733, 634] width 861 height 31
click at [684, 632] on textarea "Het is idd het beste om een keer te komen luisteren. Je zou evntueel ook naar de" at bounding box center [733, 634] width 861 height 31
click at [845, 636] on textarea "Het is idd het beste om een keer te komen luisteren. Je zou eventueel ook naar …" at bounding box center [733, 634] width 861 height 31
type textarea "Het is idd het beste om een keer te komen luisteren. Je zou eventueel ook naar …"
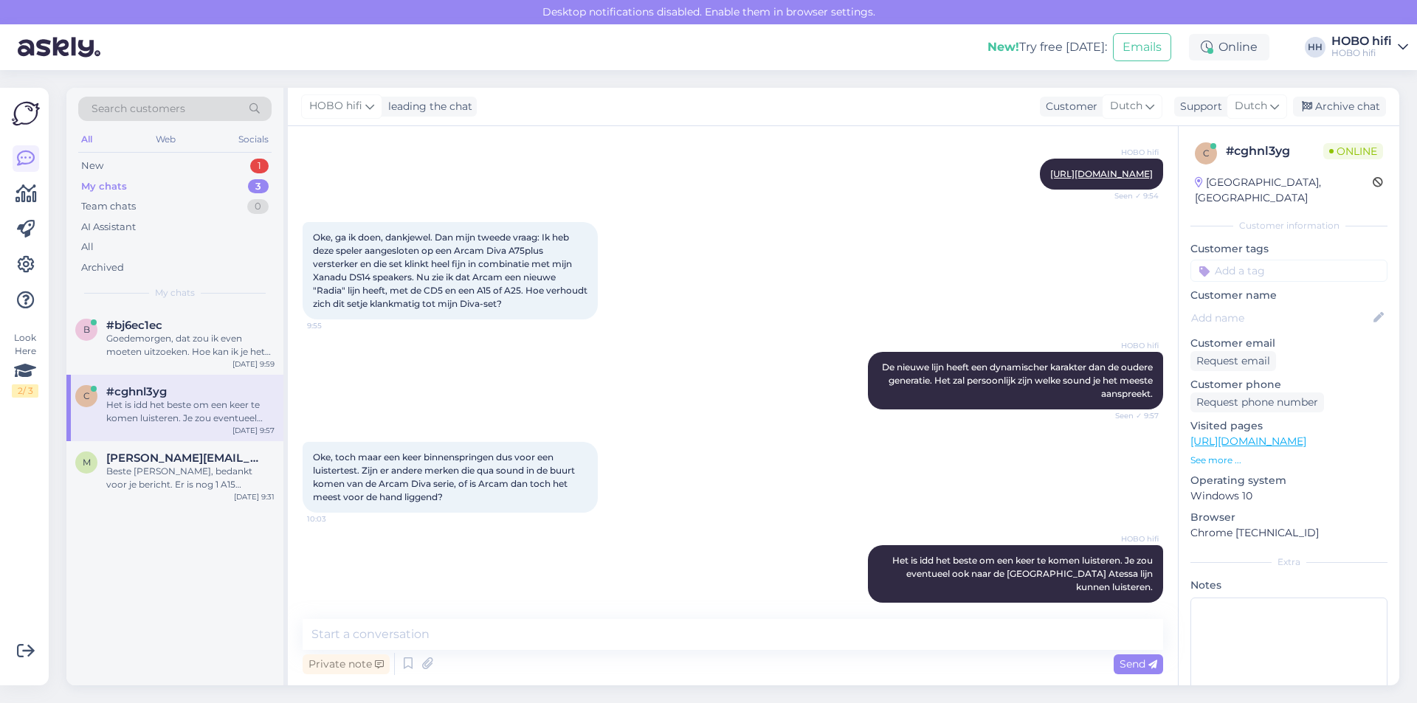
click at [111, 182] on div "My chats" at bounding box center [104, 186] width 46 height 15
click at [86, 159] on div "New" at bounding box center [92, 166] width 22 height 15
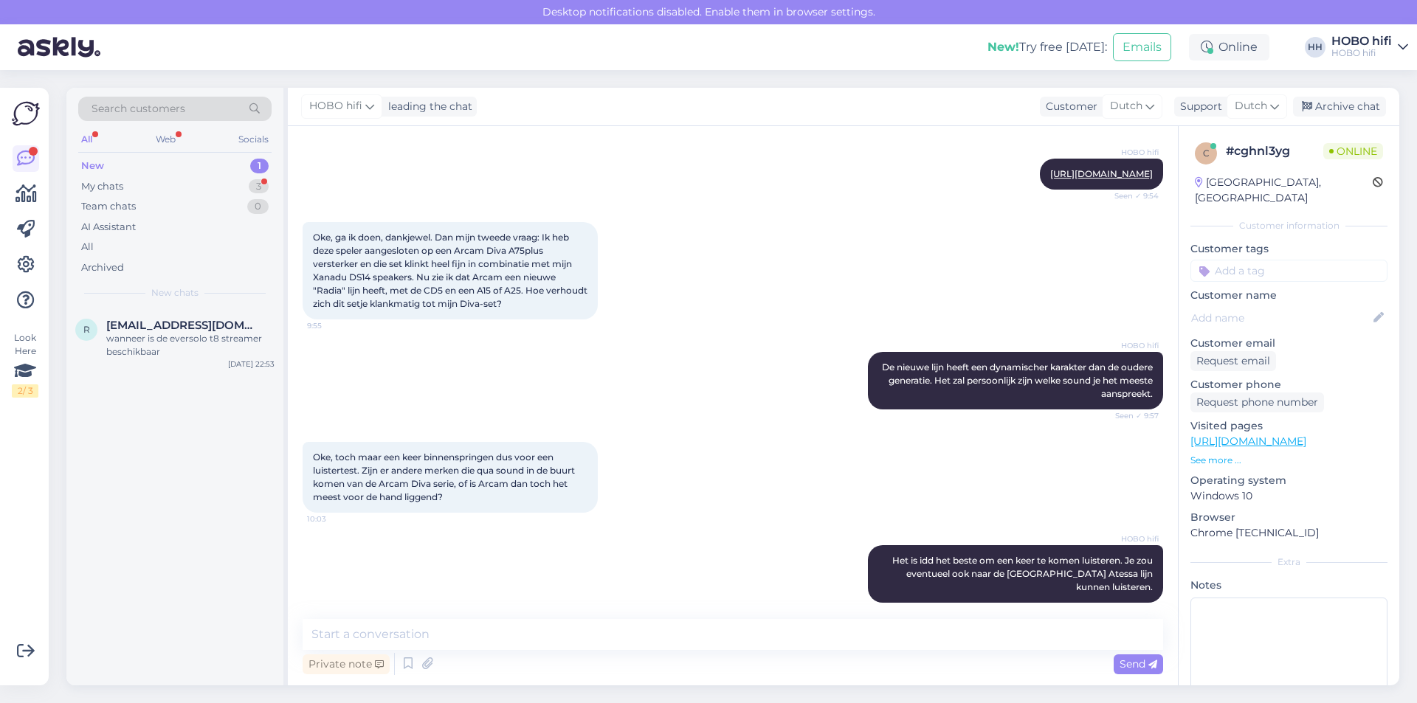
scroll to position [601, 0]
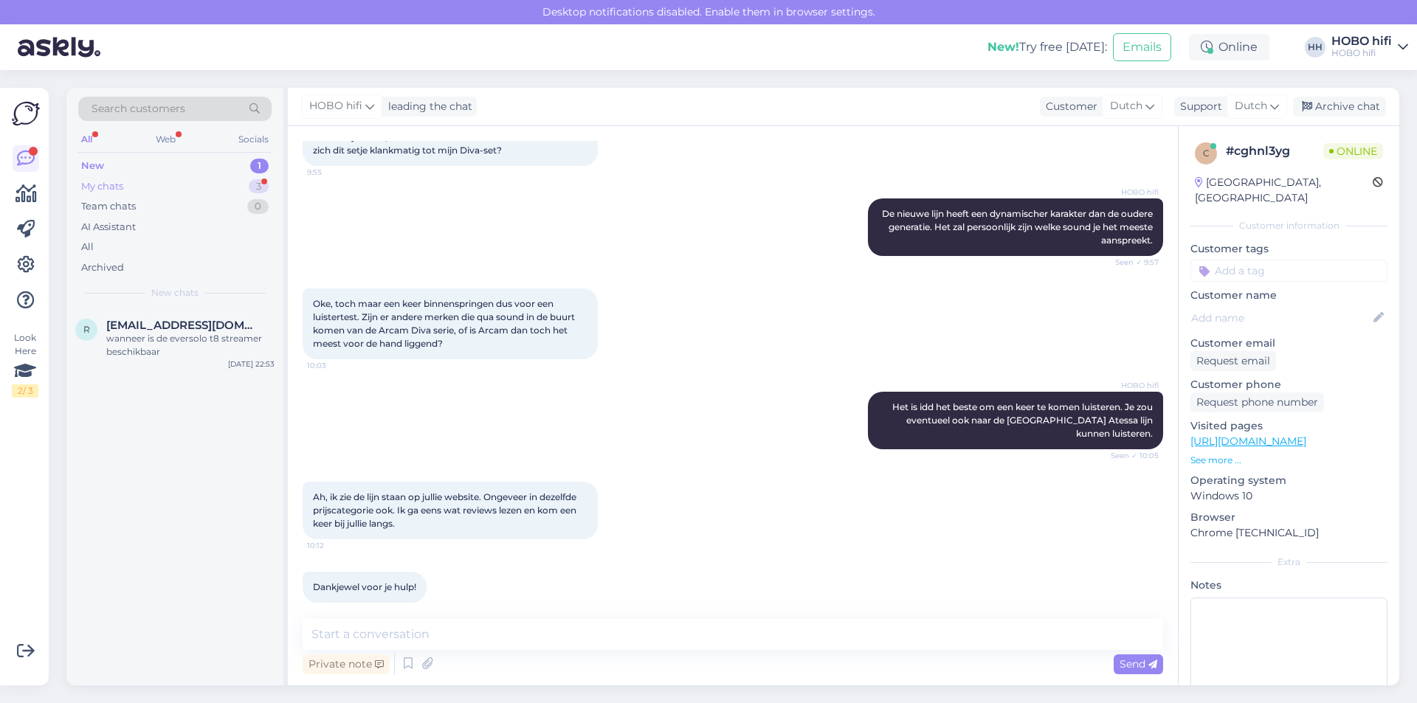
click at [151, 190] on div "My chats 3" at bounding box center [174, 186] width 193 height 21
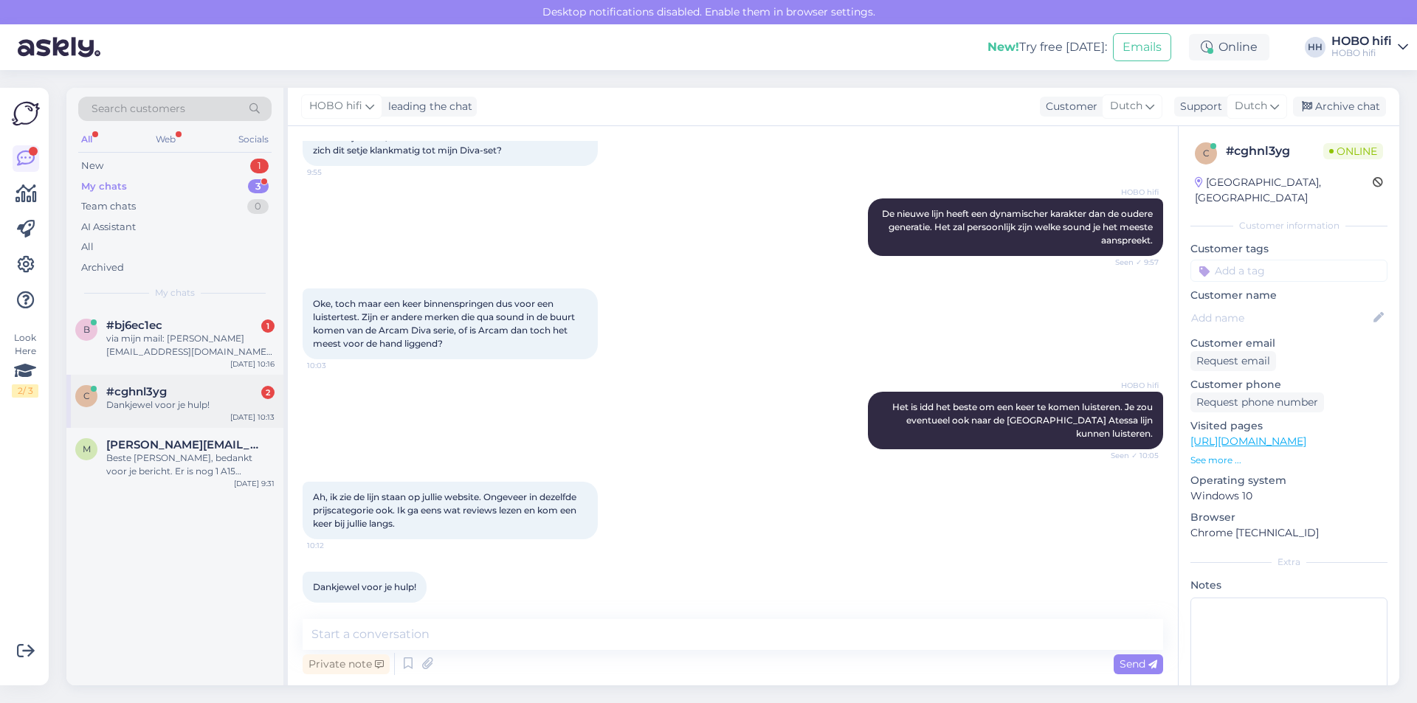
click at [225, 403] on div "Dankjewel voor je hulp!" at bounding box center [190, 405] width 168 height 13
click at [455, 636] on textarea at bounding box center [733, 634] width 861 height 31
type textarea "Graag gedaan en nog een fijne dag!"
click at [1132, 666] on span "Send" at bounding box center [1139, 664] width 38 height 13
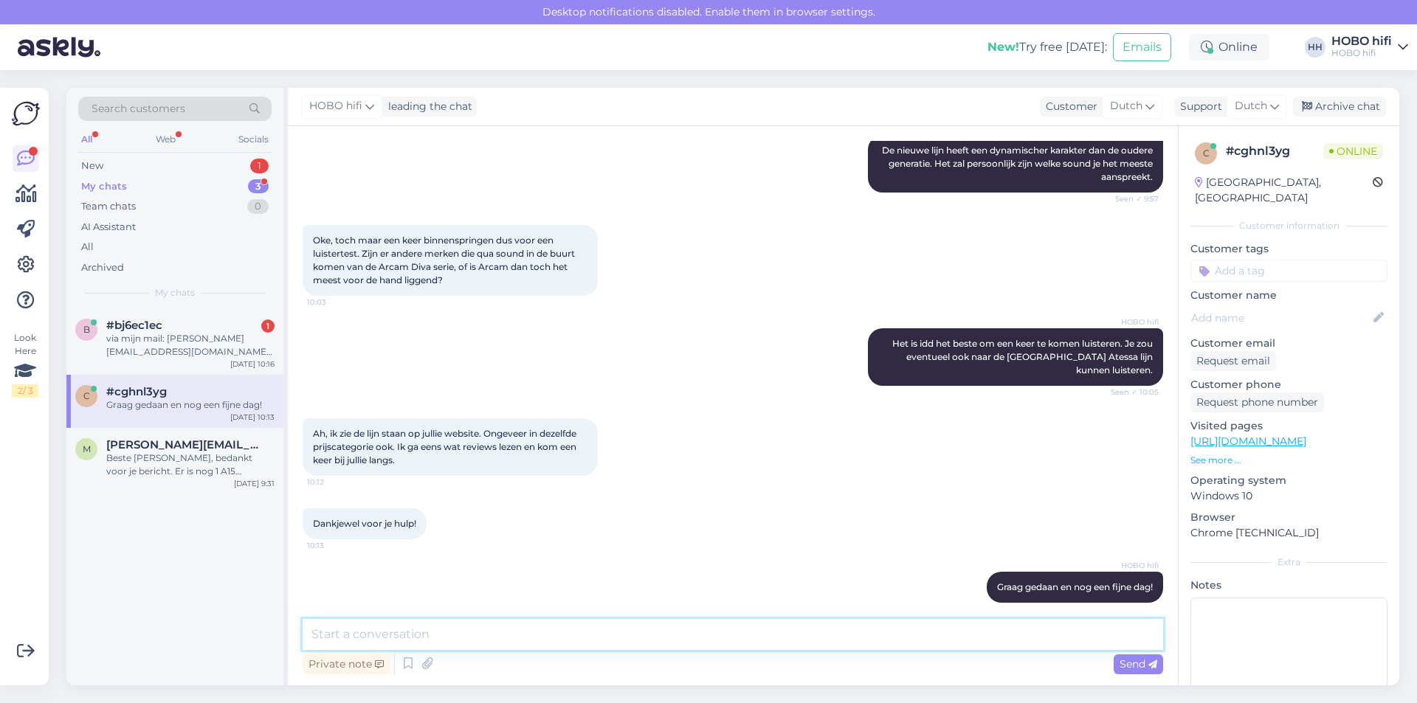
click at [376, 631] on textarea at bounding box center [733, 634] width 861 height 31
type textarea "Graag gedaan en nog een fijne dag!"
click at [1124, 662] on span "Send" at bounding box center [1139, 664] width 38 height 13
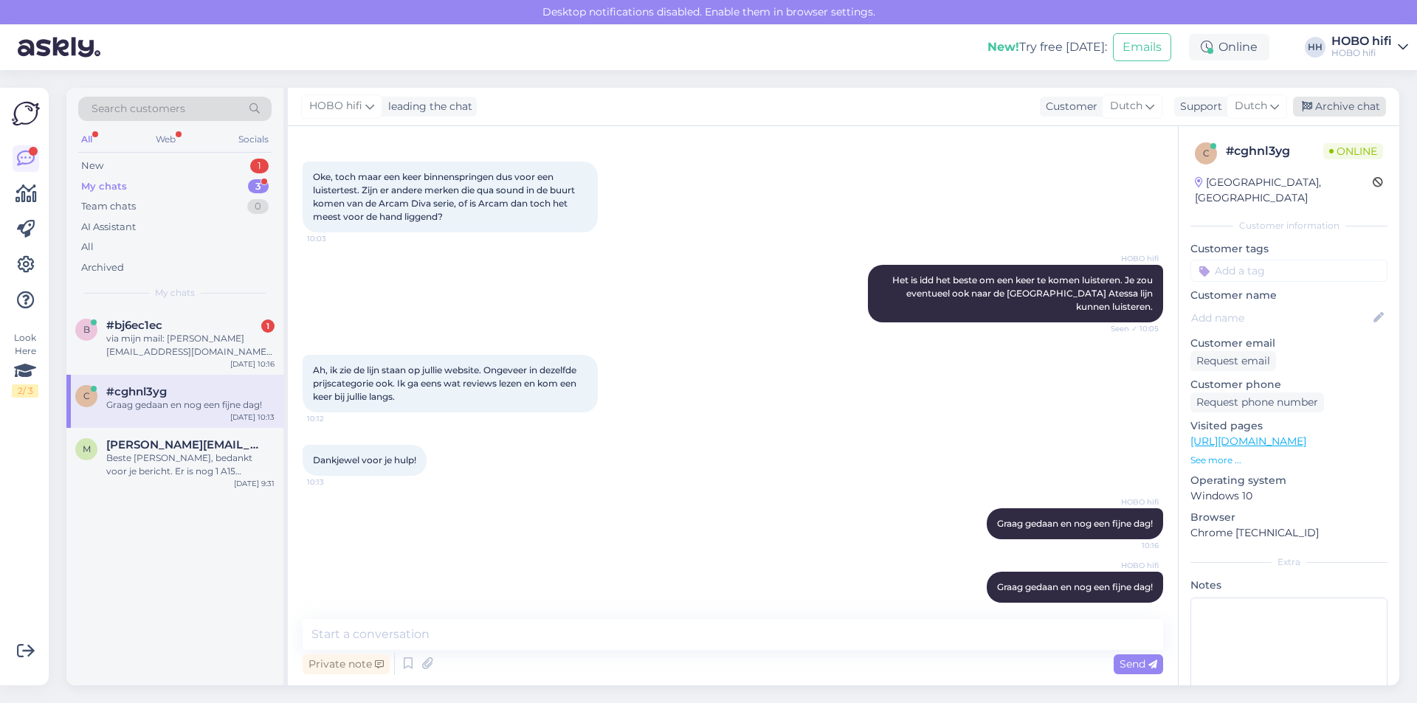
click at [1358, 105] on div "Archive chat" at bounding box center [1339, 107] width 93 height 20
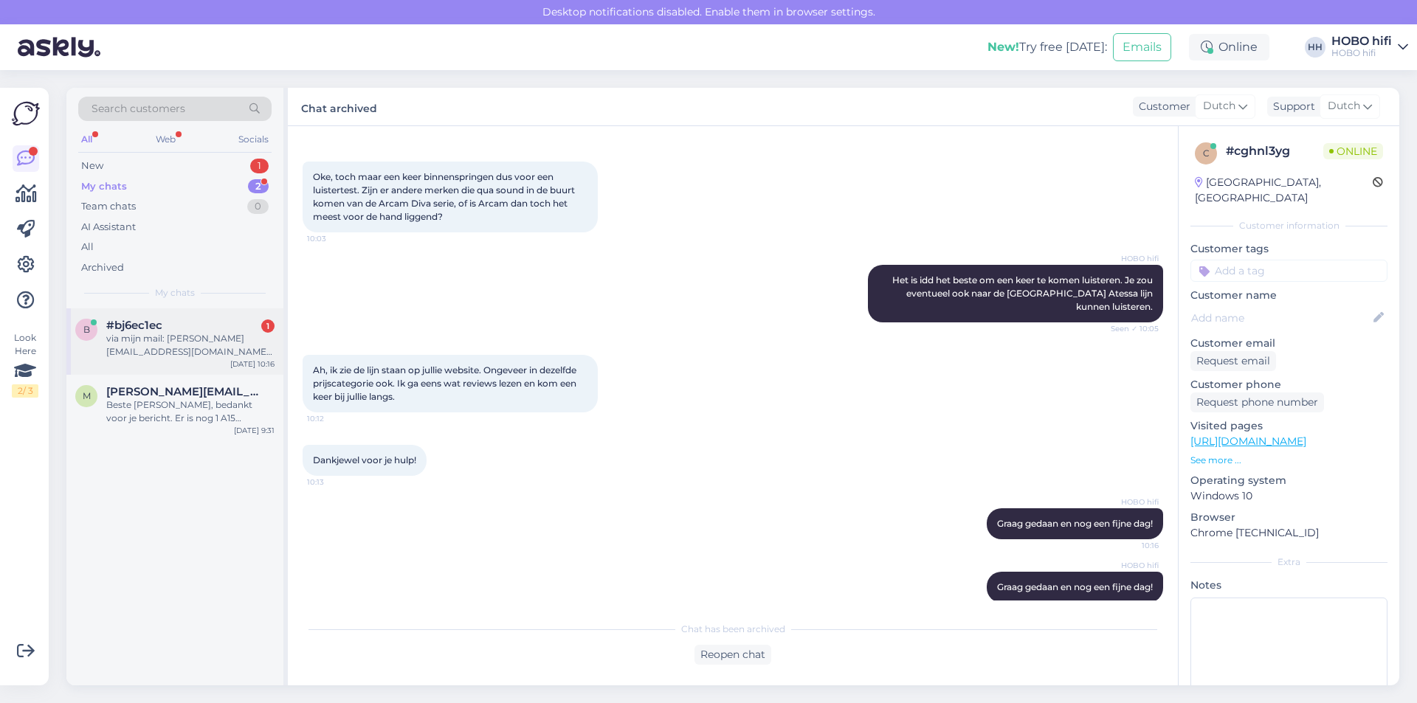
click at [170, 331] on div "#bj6ec1ec 1" at bounding box center [190, 325] width 168 height 13
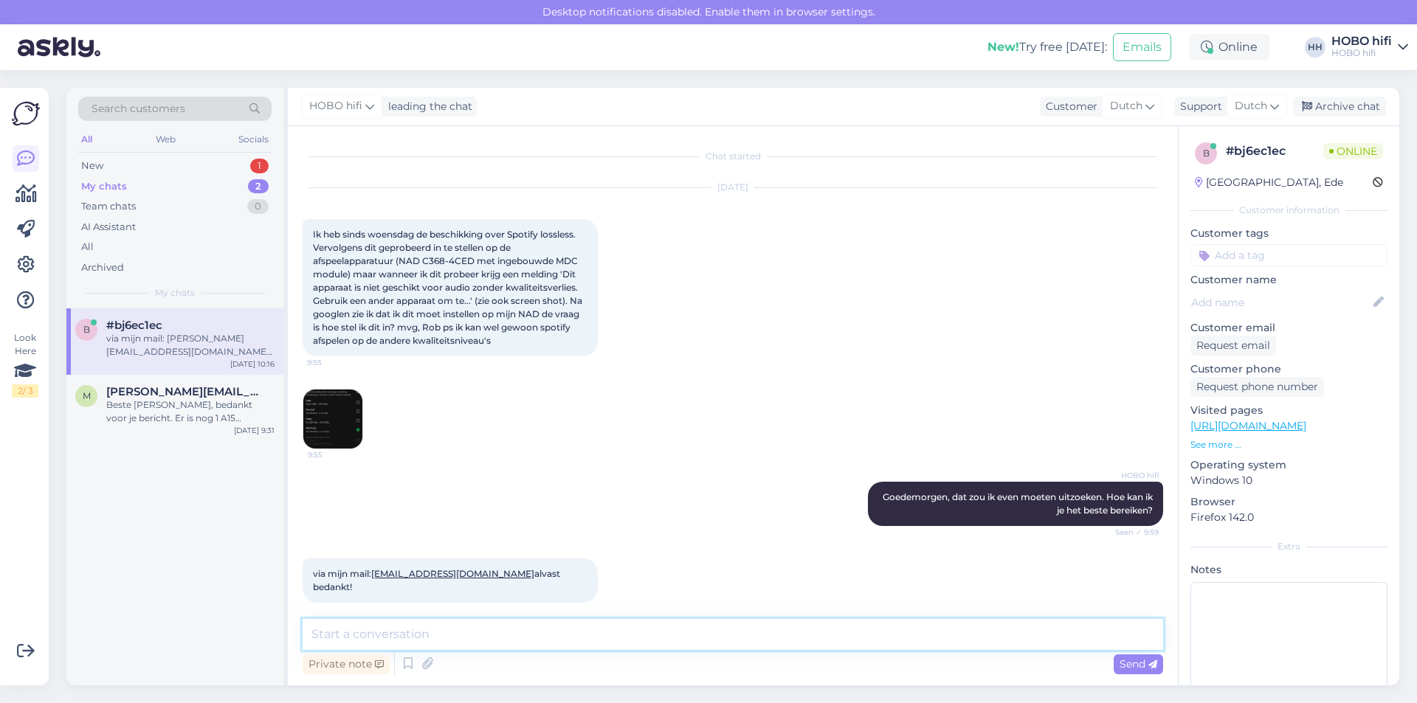
click at [453, 634] on textarea at bounding box center [733, 634] width 861 height 31
type textarea "F"
type textarea "S"
type textarea "d"
click at [643, 638] on textarea "Dankjewel [PERSON_NAME]. Ik zal in de loop van de dag via email amtwoorden." at bounding box center [733, 634] width 861 height 31
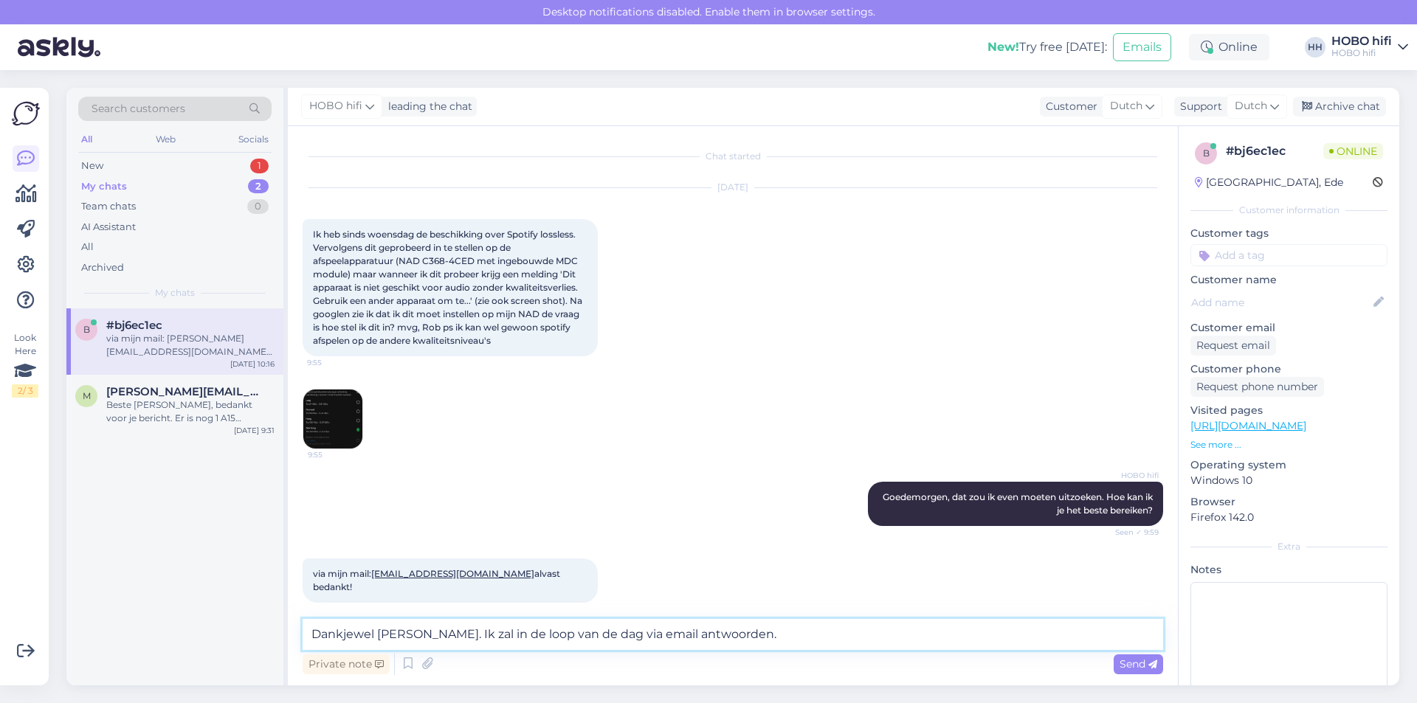
click at [746, 625] on textarea "Dankjewel [PERSON_NAME]. Ik zal in de loop van de dag via email antwoorden." at bounding box center [733, 634] width 861 height 31
type textarea "Dankjewel [PERSON_NAME]. Ik zal in de loop van de dag via email antwoorden. Vri…"
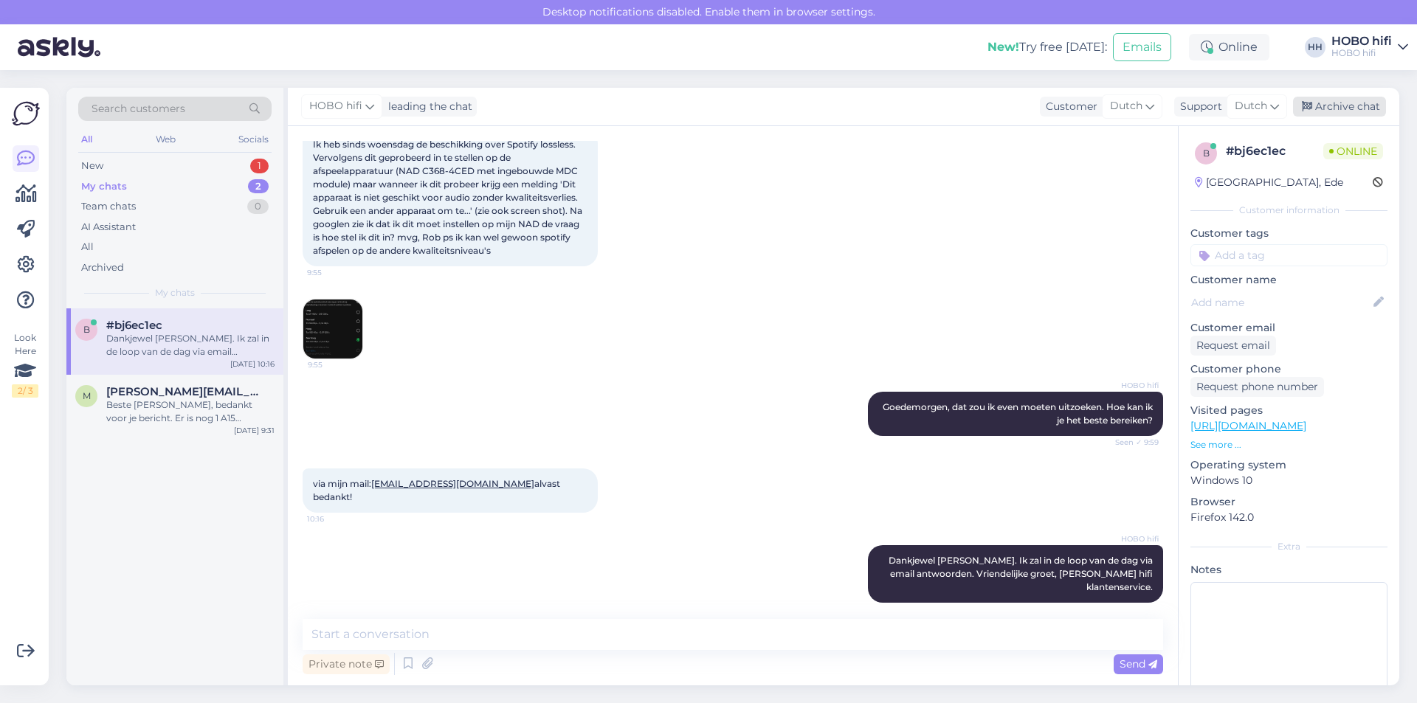
click at [1345, 110] on div "Archive chat" at bounding box center [1339, 107] width 93 height 20
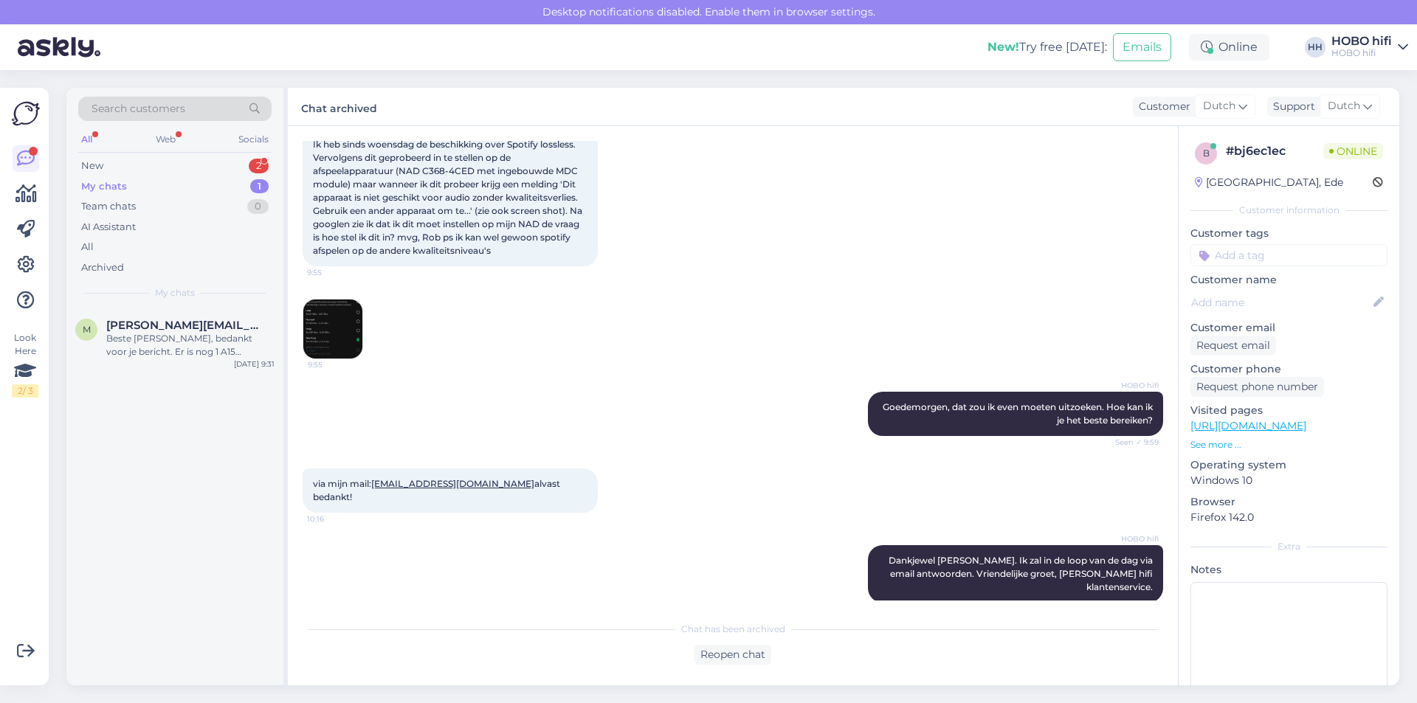
scroll to position [172, 0]
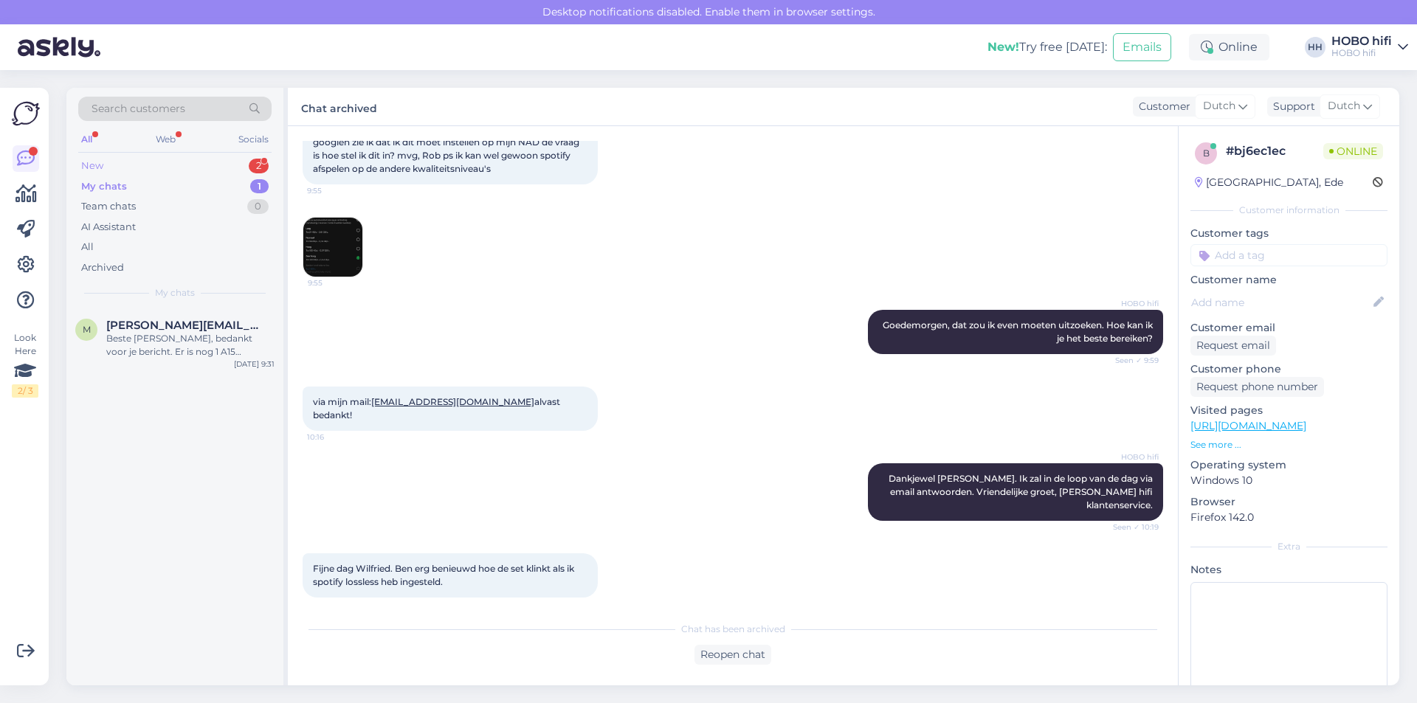
click at [97, 165] on div "New" at bounding box center [92, 166] width 22 height 15
click at [162, 326] on div "#bj6ec1ec 1" at bounding box center [190, 325] width 168 height 13
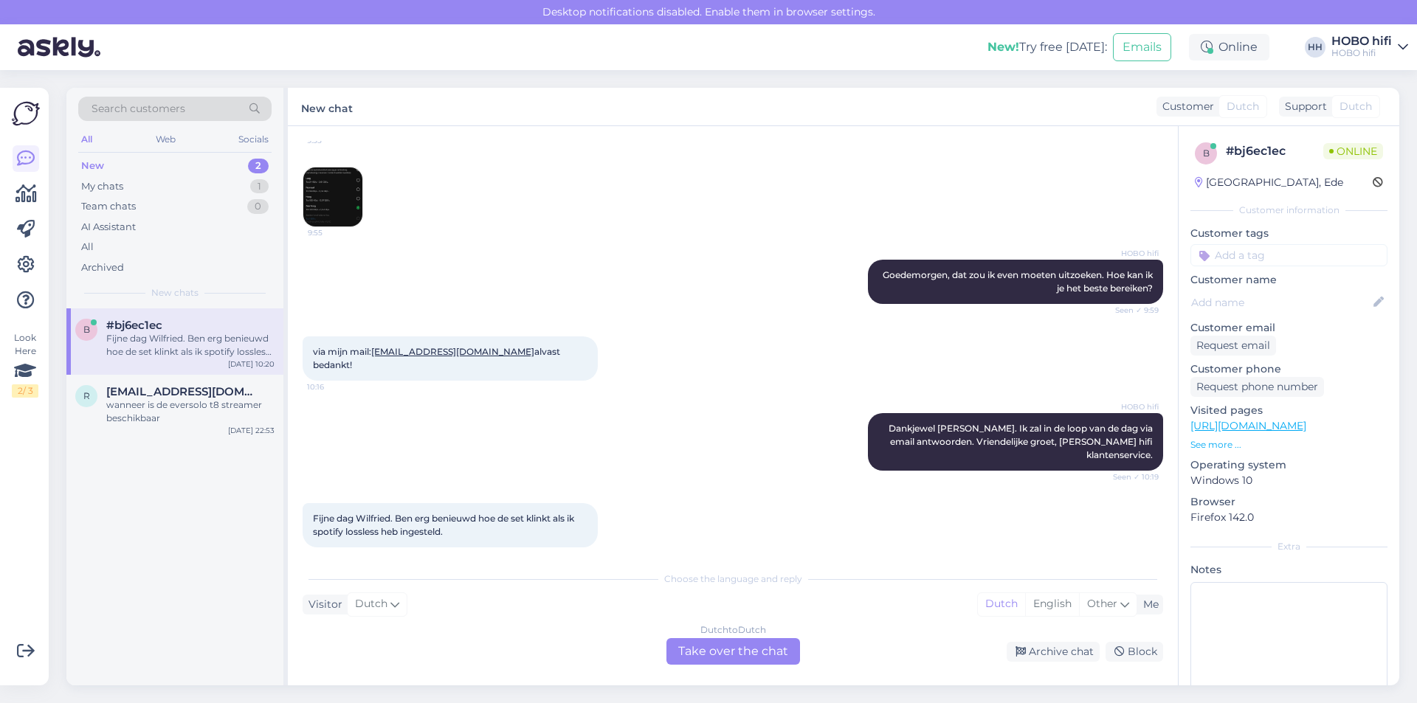
click at [684, 651] on div "Dutch to Dutch Take over the chat" at bounding box center [734, 651] width 134 height 27
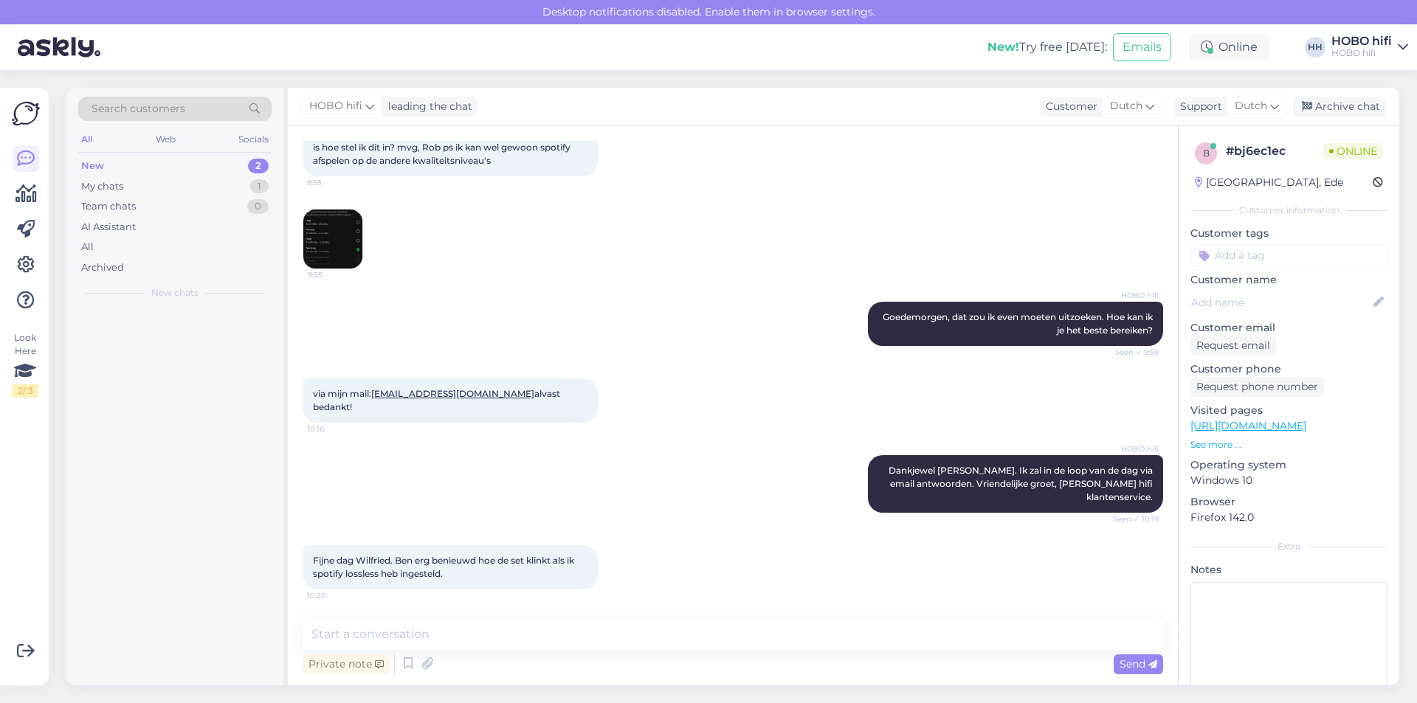
scroll to position [167, 0]
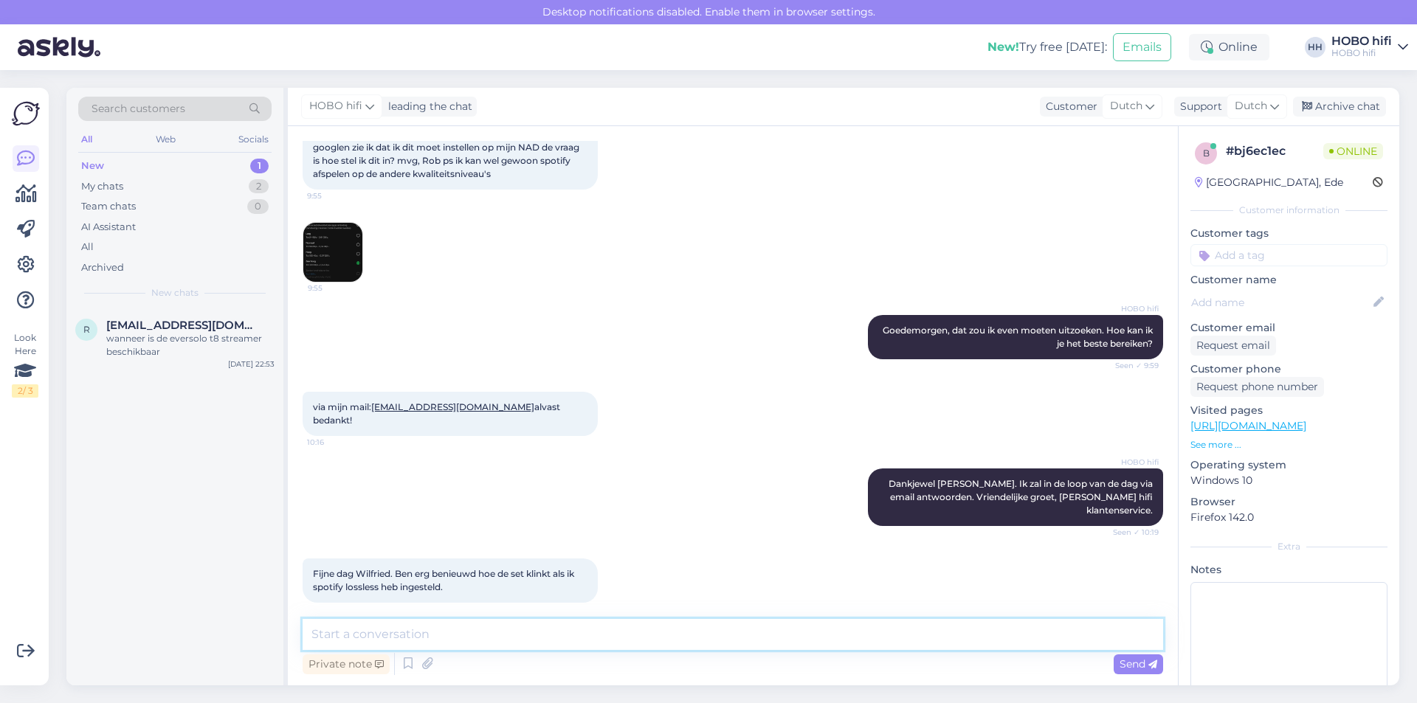
click at [515, 642] on textarea at bounding box center [733, 634] width 861 height 31
type textarea "Jij ook een fijne dag! Normaal gesproken zal het verschil goed hoorbaar zijn."
click at [1152, 664] on icon at bounding box center [1153, 665] width 9 height 9
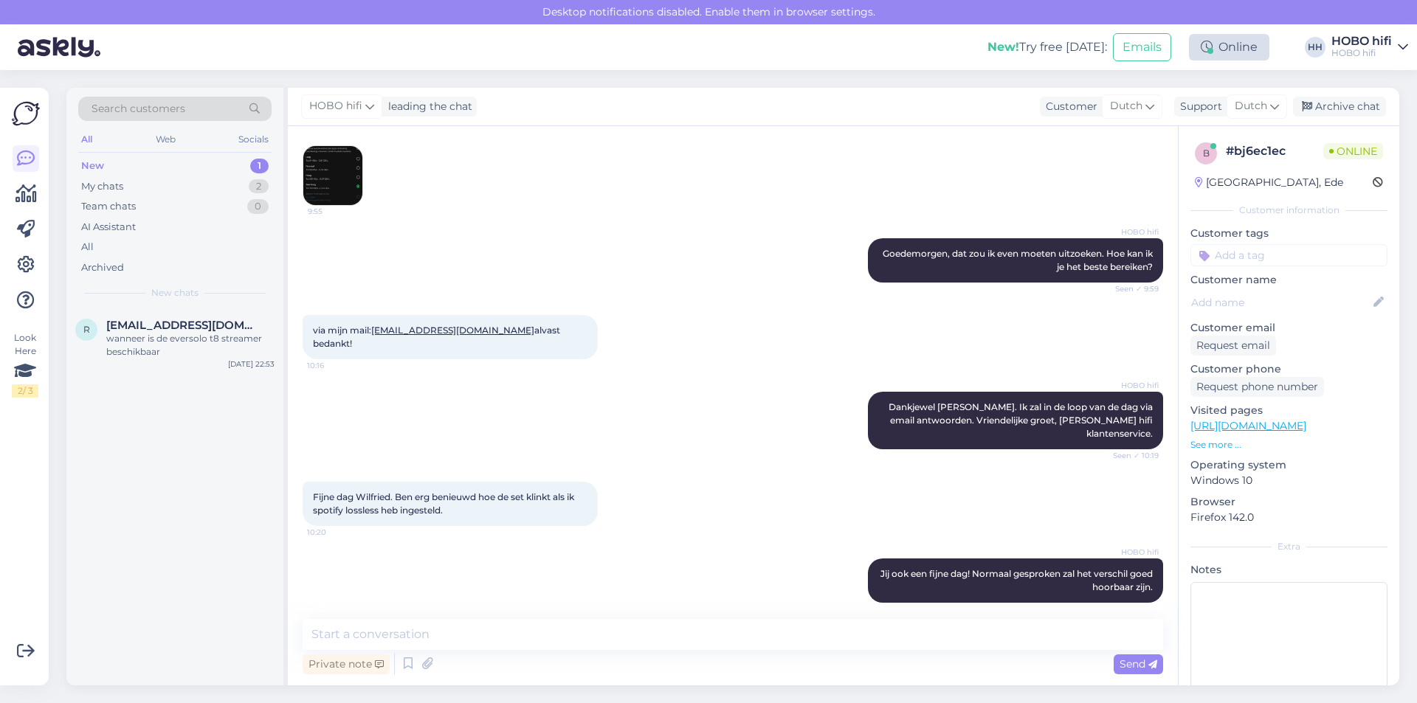
click at [1244, 38] on div "Online" at bounding box center [1229, 47] width 80 height 27
click at [1230, 99] on button "1 hour" at bounding box center [1236, 103] width 43 height 16
